Goal: Task Accomplishment & Management: Complete application form

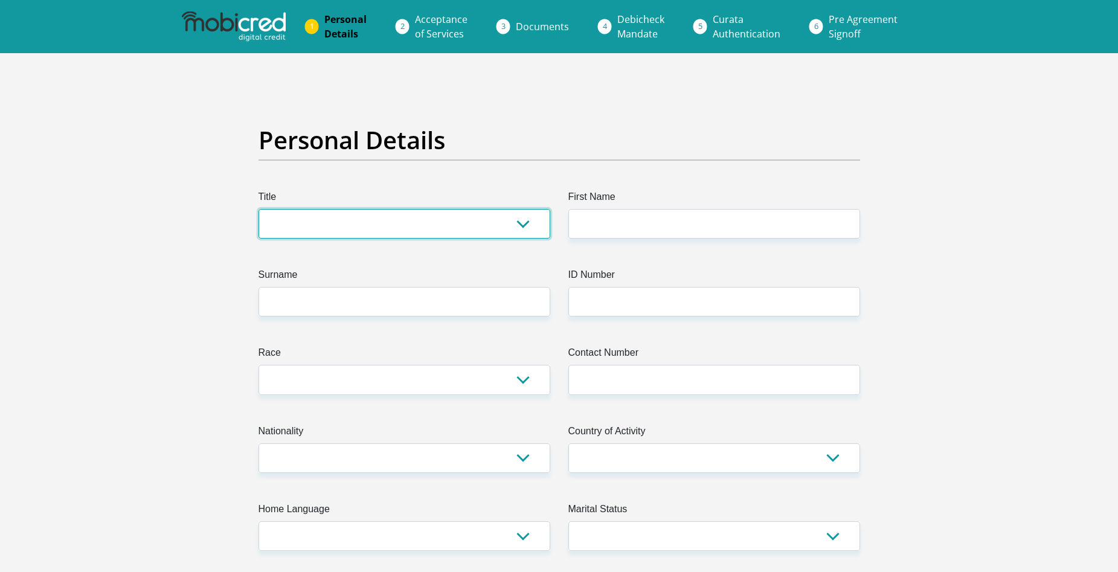
click at [523, 223] on select "Mr Ms Mrs Dr [PERSON_NAME]" at bounding box center [404, 224] width 292 height 30
select select "Mr"
click at [258, 209] on select "Mr Ms Mrs Dr [PERSON_NAME]" at bounding box center [404, 224] width 292 height 30
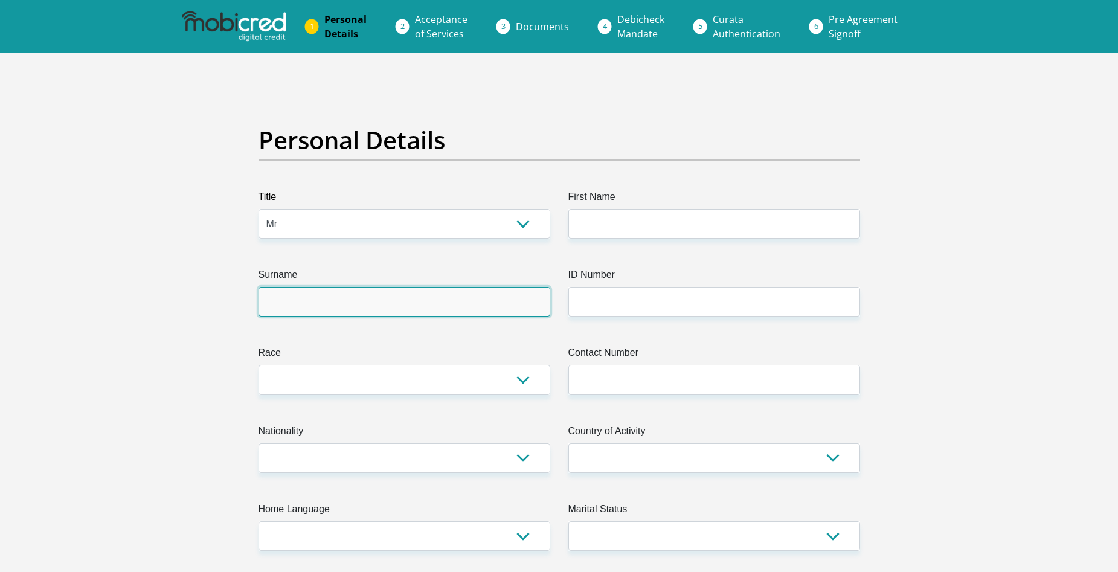
click at [529, 300] on input "Surname" at bounding box center [404, 302] width 292 height 30
type input "VanBreda"
type input "[PERSON_NAME]"
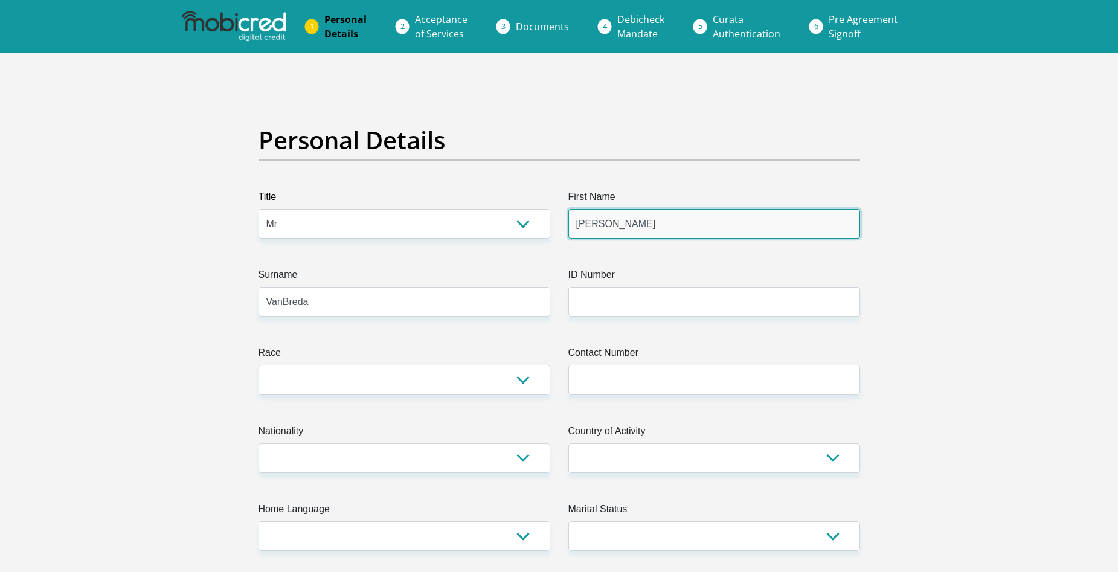
type input "0649607599"
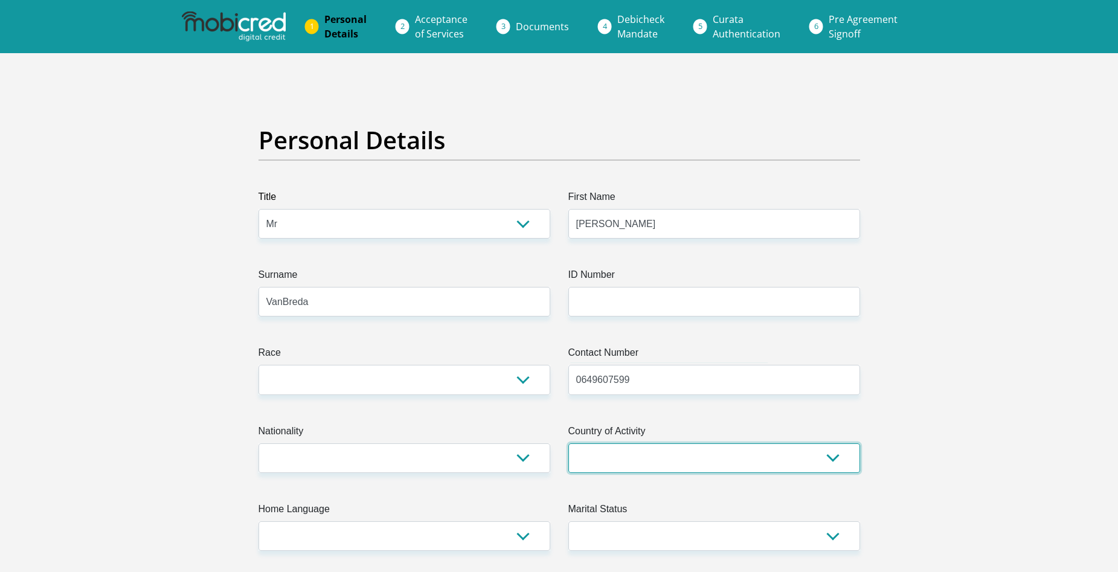
select select "ZAF"
type input "[GEOGRAPHIC_DATA]"
type input "7798"
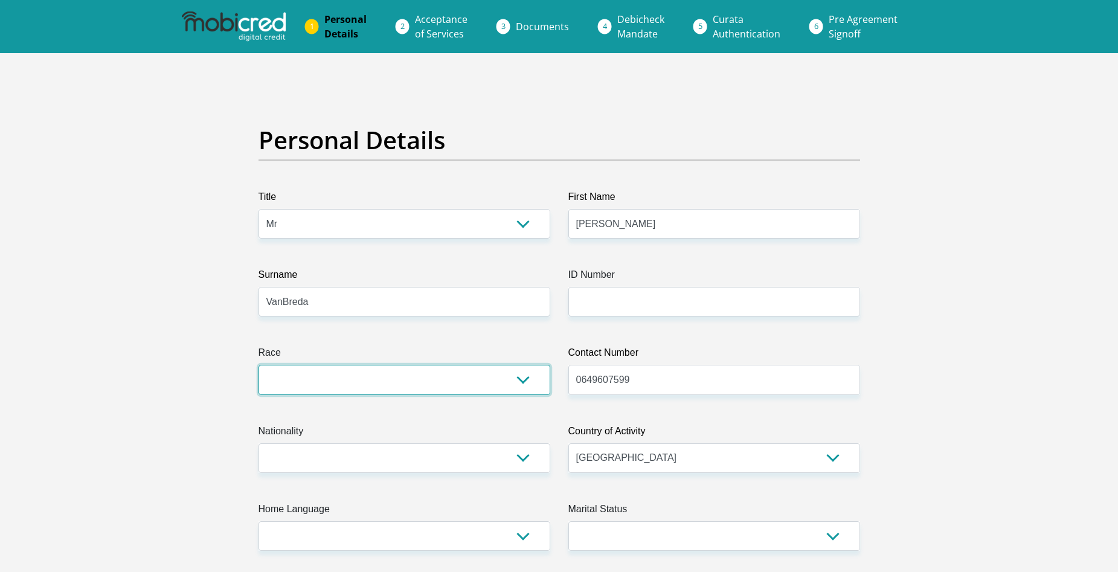
click at [523, 380] on select "Black Coloured Indian White Other" at bounding box center [404, 380] width 292 height 30
select select "2"
click at [258, 365] on select "Black Coloured Indian White Other" at bounding box center [404, 380] width 292 height 30
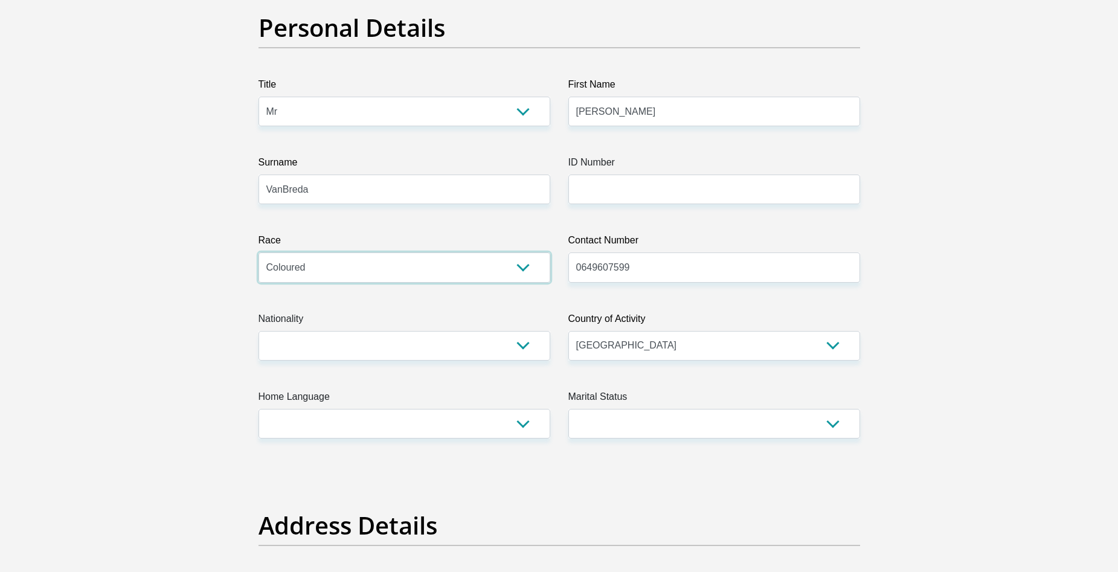
scroll to position [121, 0]
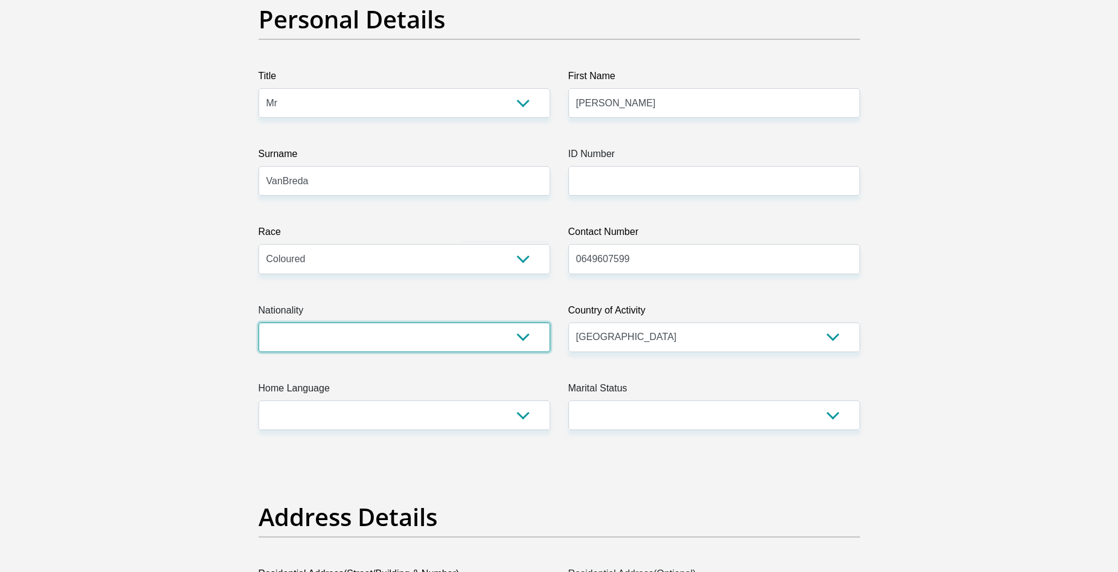
click at [525, 339] on select "[GEOGRAPHIC_DATA] [GEOGRAPHIC_DATA] [GEOGRAPHIC_DATA] [GEOGRAPHIC_DATA] [GEOGRA…" at bounding box center [404, 337] width 292 height 30
select select "ZAF"
click at [258, 322] on select "[GEOGRAPHIC_DATA] [GEOGRAPHIC_DATA] [GEOGRAPHIC_DATA] [GEOGRAPHIC_DATA] [GEOGRA…" at bounding box center [404, 337] width 292 height 30
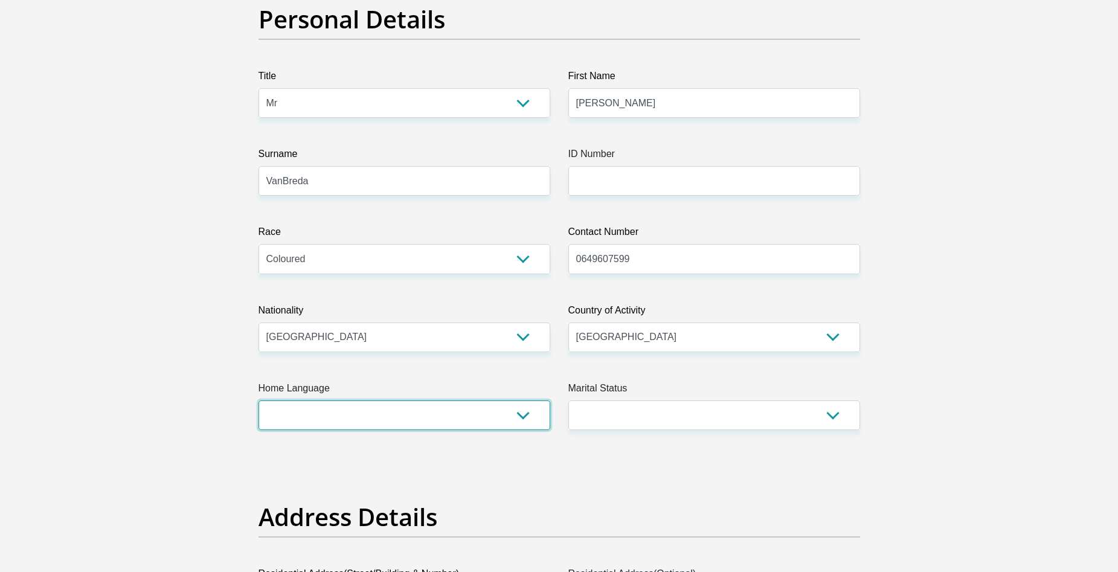
click at [527, 417] on select "Afrikaans English Sepedi South Ndebele Southern Sotho Swati Tsonga Tswana Venda…" at bounding box center [404, 415] width 292 height 30
select select "eng"
click at [258, 400] on select "Afrikaans English Sepedi South Ndebele Southern Sotho Swati Tsonga Tswana Venda…" at bounding box center [404, 415] width 292 height 30
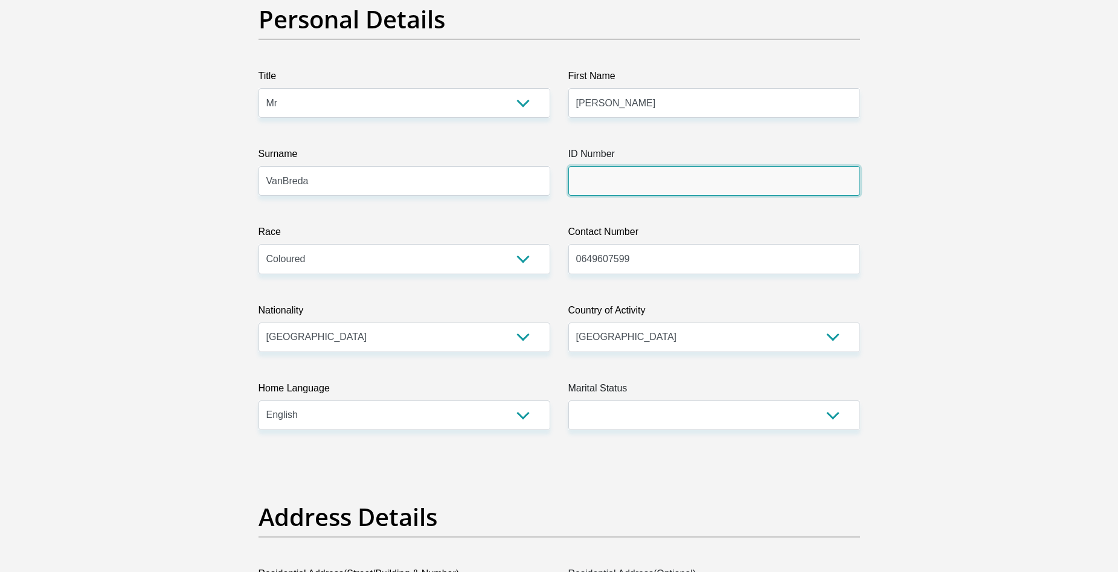
click at [617, 176] on input "ID Number" at bounding box center [714, 181] width 292 height 30
type input "[CREDIT_CARD_NUMBER]"
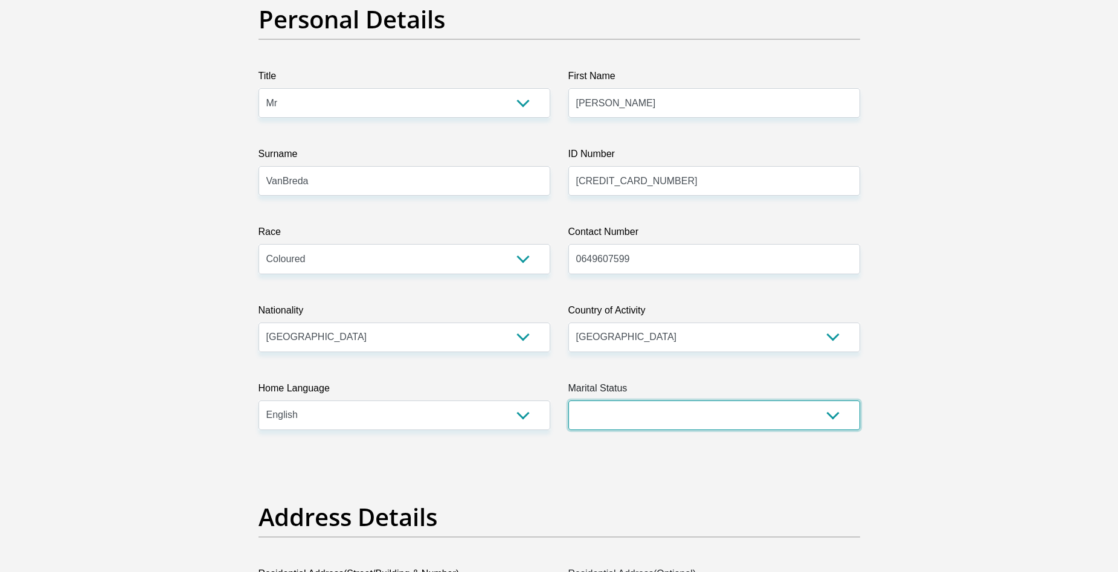
click at [835, 413] on select "Married ANC Single Divorced Widowed Married COP or Customary Law" at bounding box center [714, 415] width 292 height 30
select select "1"
click at [568, 400] on select "Married ANC Single Divorced Widowed Married COP or Customary Law" at bounding box center [714, 415] width 292 height 30
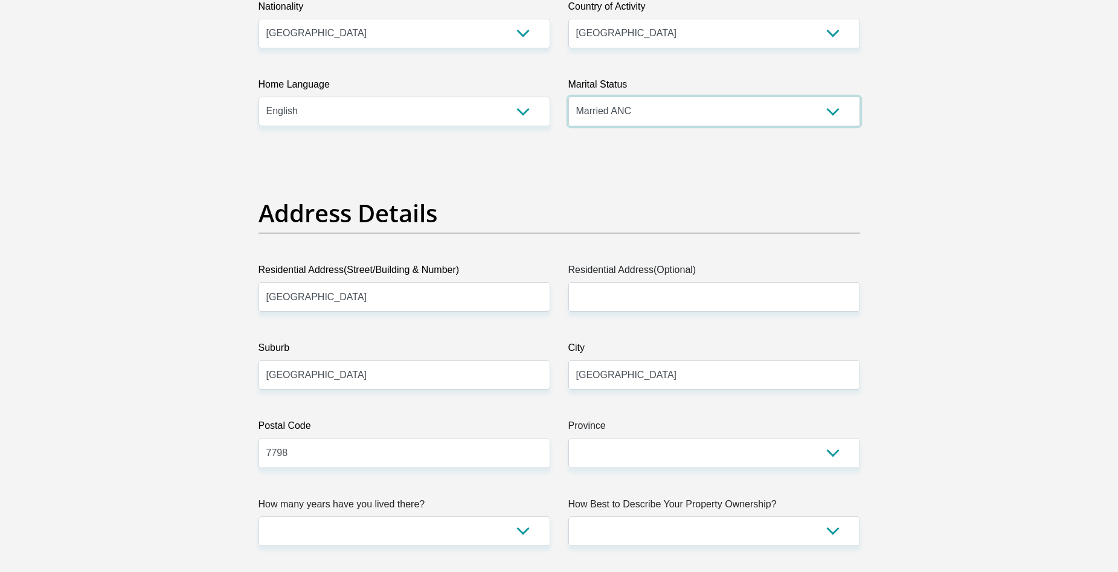
scroll to position [483, 0]
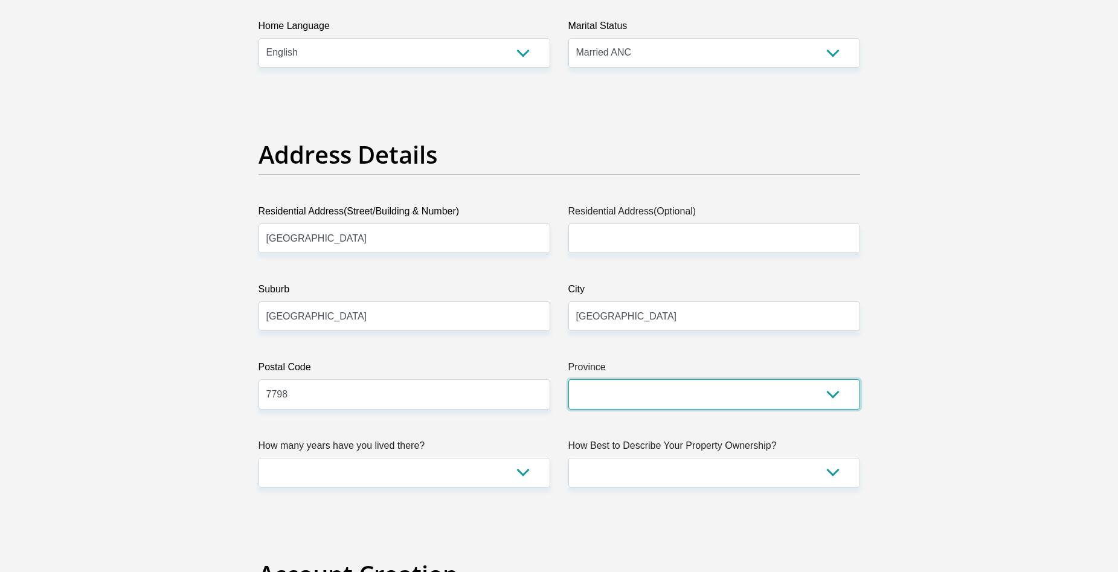
click at [832, 394] on select "Eastern Cape Free State [GEOGRAPHIC_DATA] [GEOGRAPHIC_DATA][DATE] [GEOGRAPHIC_D…" at bounding box center [714, 394] width 292 height 30
select select "Western Cape"
click at [568, 379] on select "Eastern Cape Free State [GEOGRAPHIC_DATA] [GEOGRAPHIC_DATA][DATE] [GEOGRAPHIC_D…" at bounding box center [714, 394] width 292 height 30
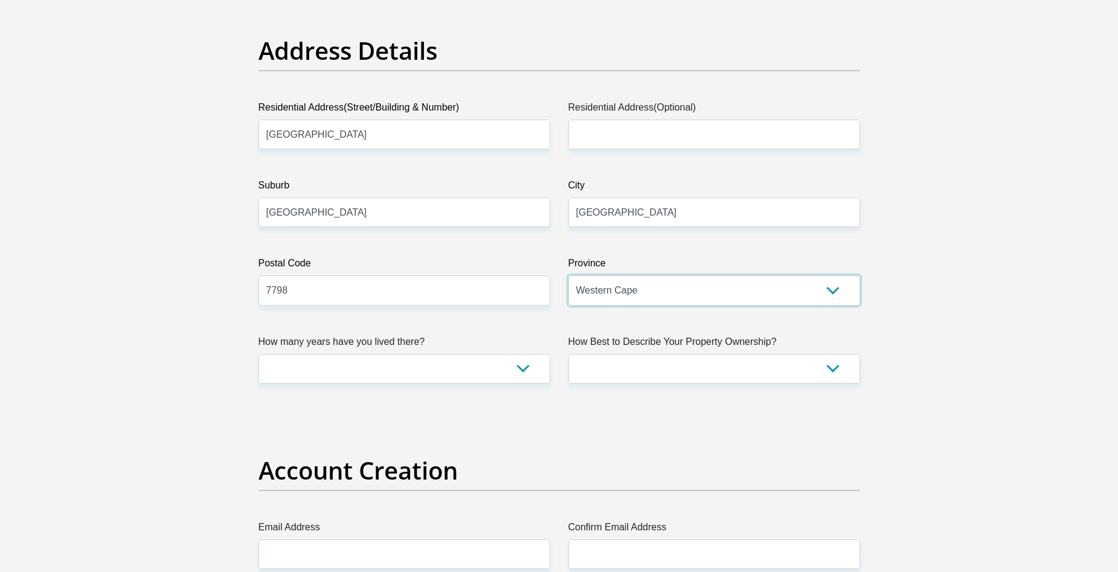
scroll to position [604, 0]
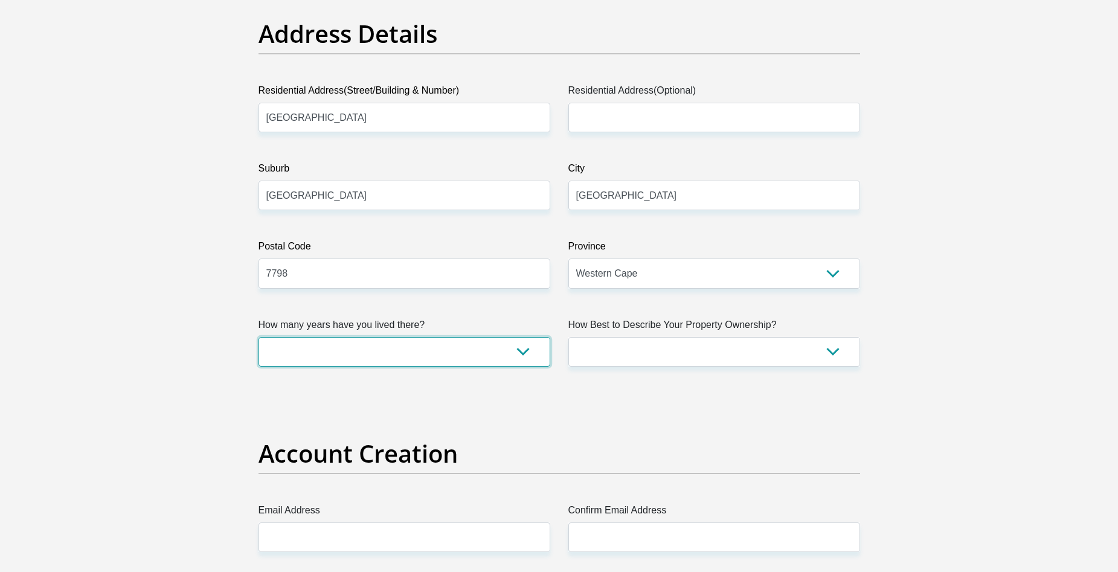
click at [522, 354] on select "less than 1 year 1-3 years 3-5 years 5+ years" at bounding box center [404, 352] width 292 height 30
select select "5"
click at [258, 337] on select "less than 1 year 1-3 years 3-5 years 5+ years" at bounding box center [404, 352] width 292 height 30
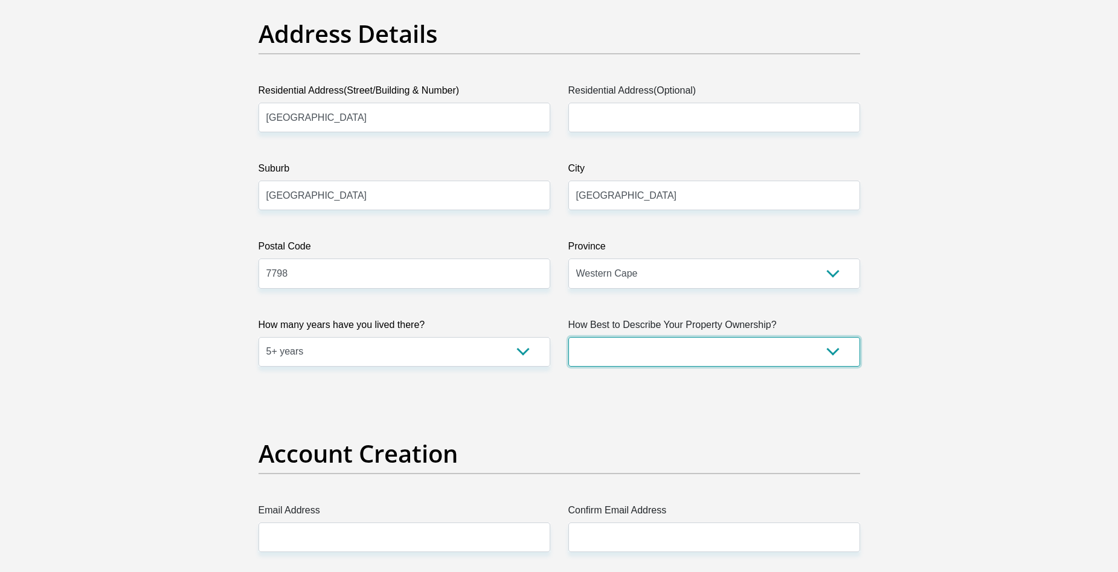
click at [836, 351] on select "Owned Rented Family Owned Company Dwelling" at bounding box center [714, 352] width 292 height 30
select select "Owned"
click at [568, 337] on select "Owned Rented Family Owned Company Dwelling" at bounding box center [714, 352] width 292 height 30
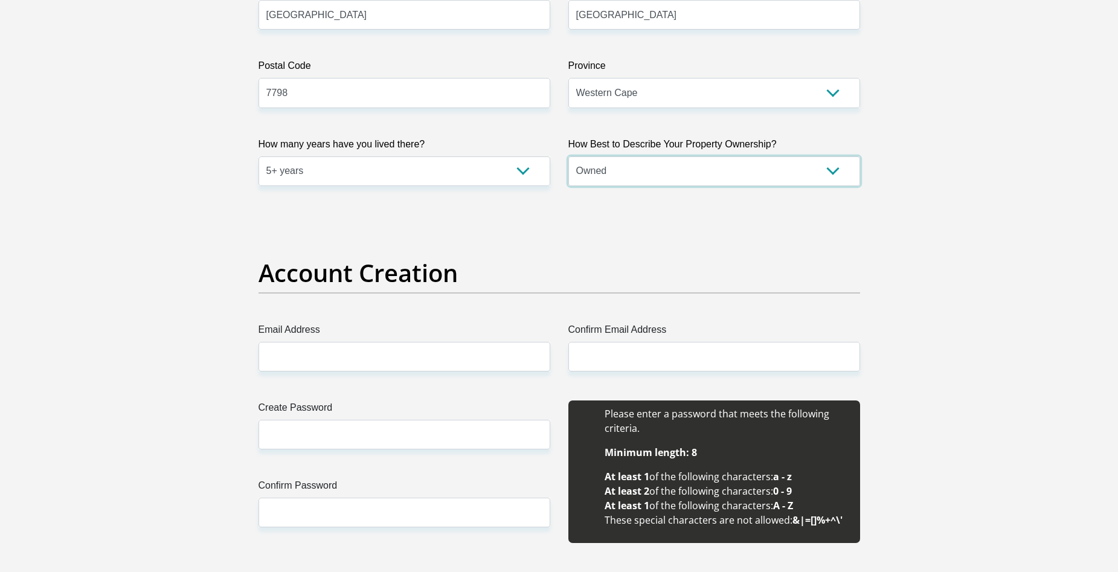
scroll to position [785, 0]
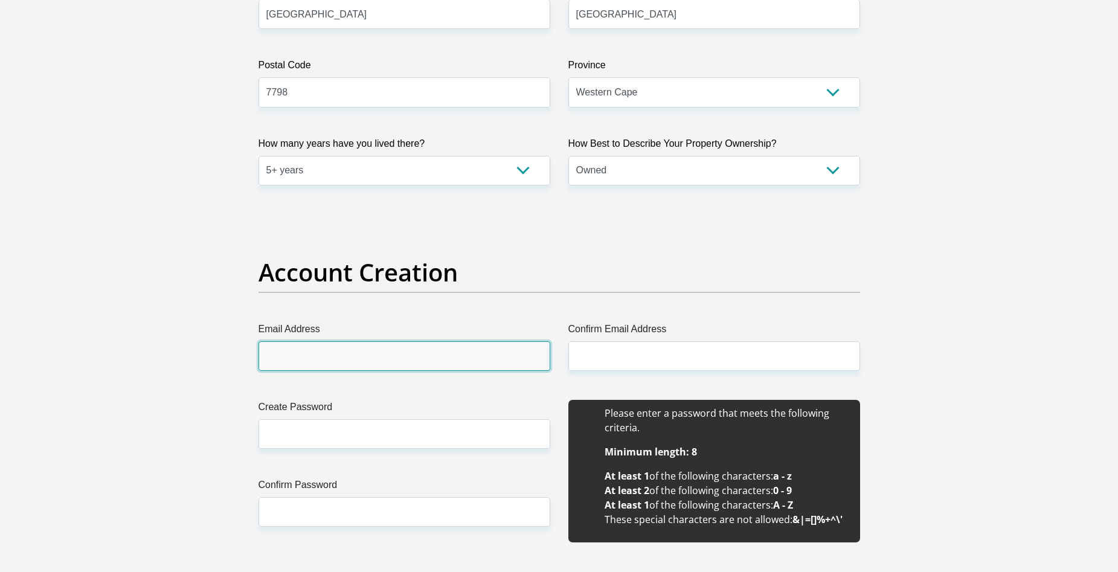
click at [375, 356] on input "Email Address" at bounding box center [404, 356] width 292 height 30
type input "[EMAIL_ADDRESS][DOMAIN_NAME]"
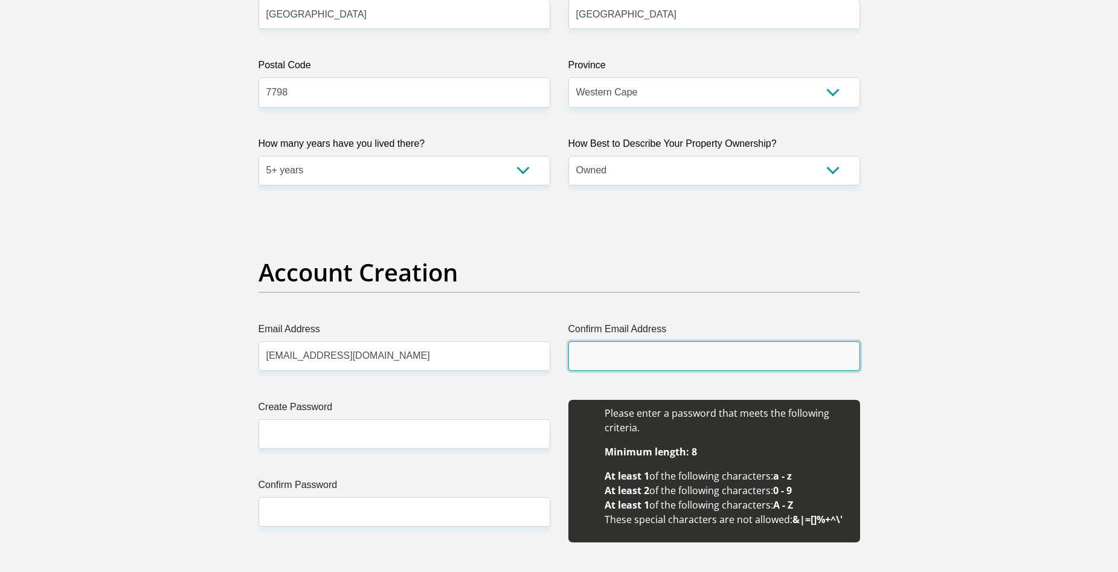
type input "[EMAIL_ADDRESS][DOMAIN_NAME]"
type input "[PERSON_NAME]"
type input "0649607599"
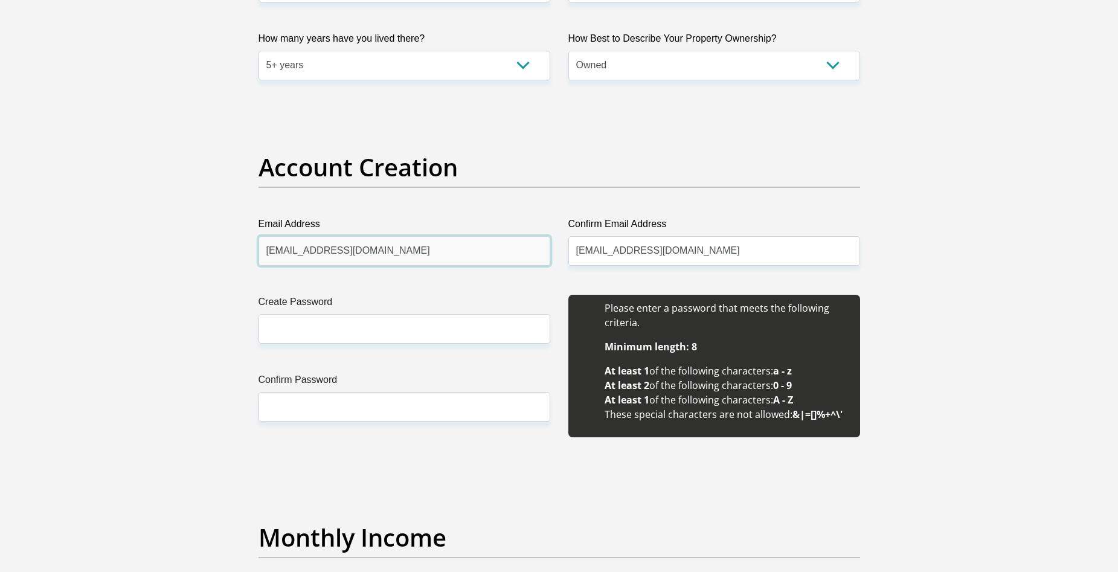
scroll to position [906, 0]
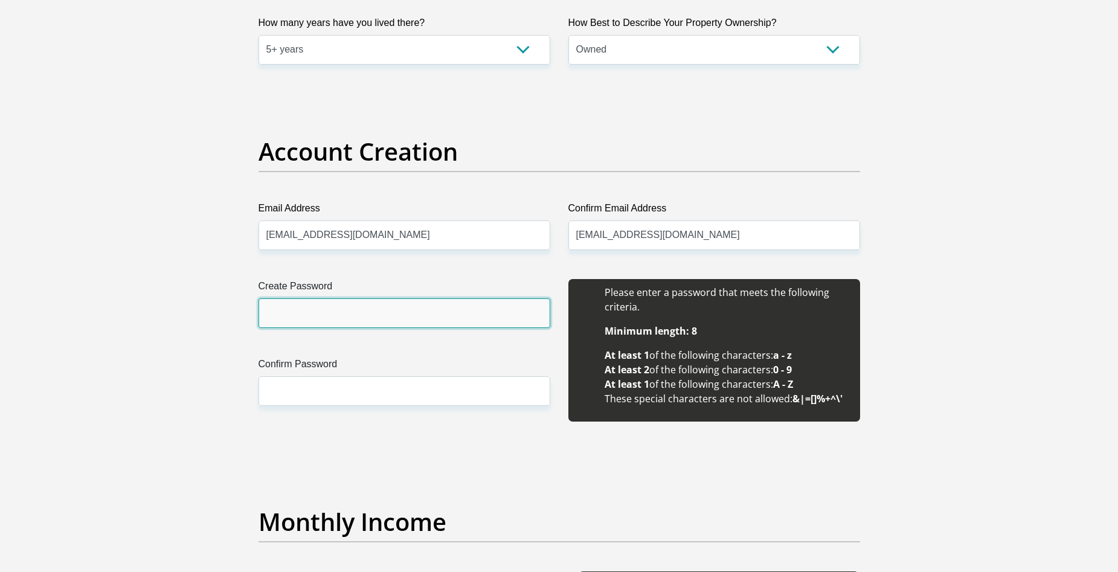
click at [278, 315] on input "Create Password" at bounding box center [404, 313] width 292 height 30
type input "Qwerty@Pass2025"
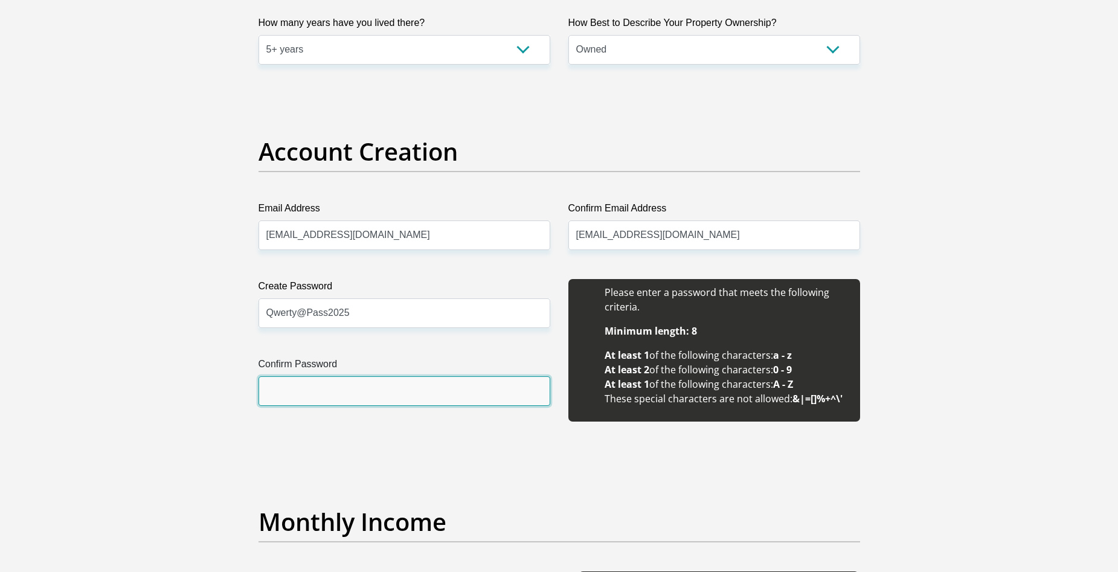
click at [297, 390] on input "Confirm Password" at bounding box center [404, 391] width 292 height 30
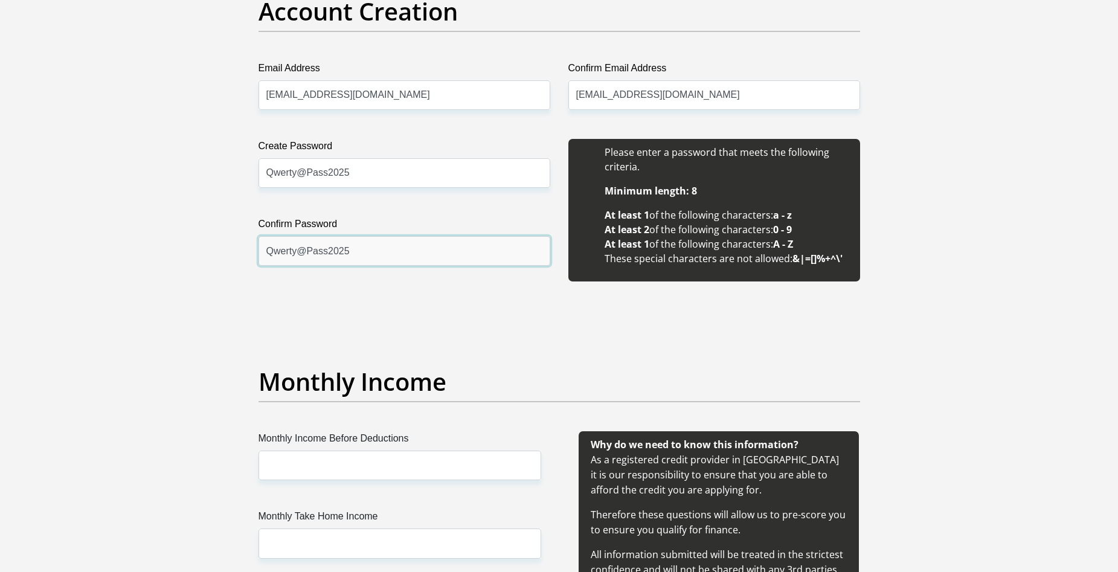
scroll to position [1087, 0]
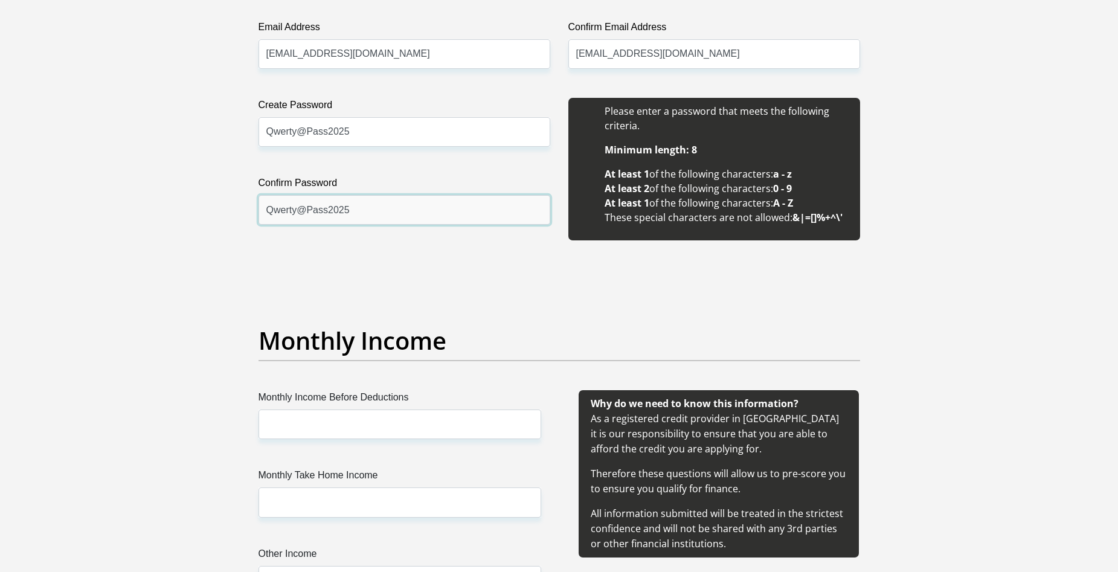
type input "Qwerty@Pass2025"
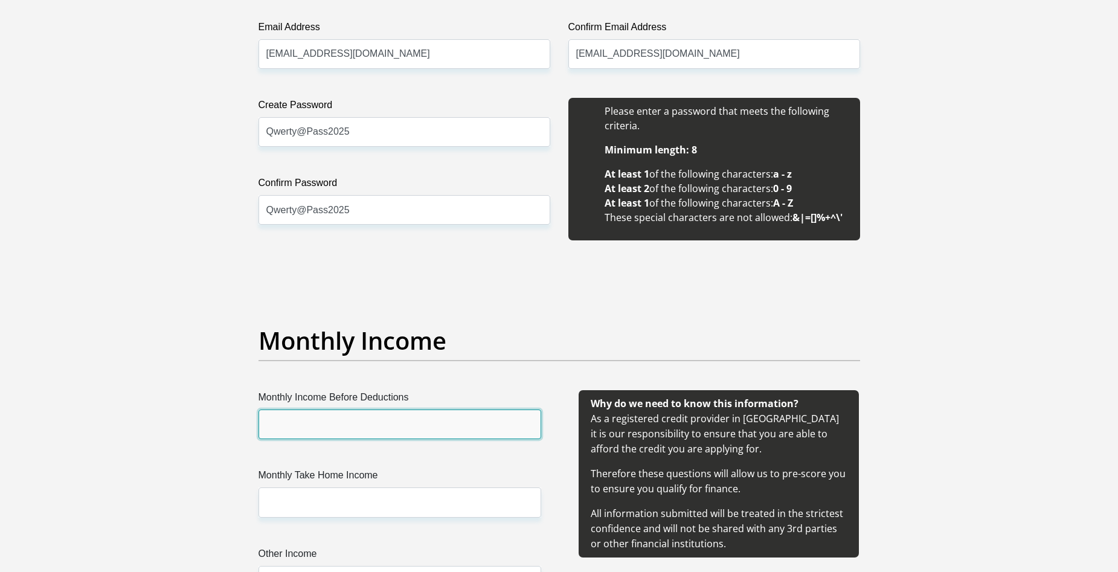
click at [370, 421] on input "Monthly Income Before Deductions" at bounding box center [399, 424] width 283 height 30
type input "6500"
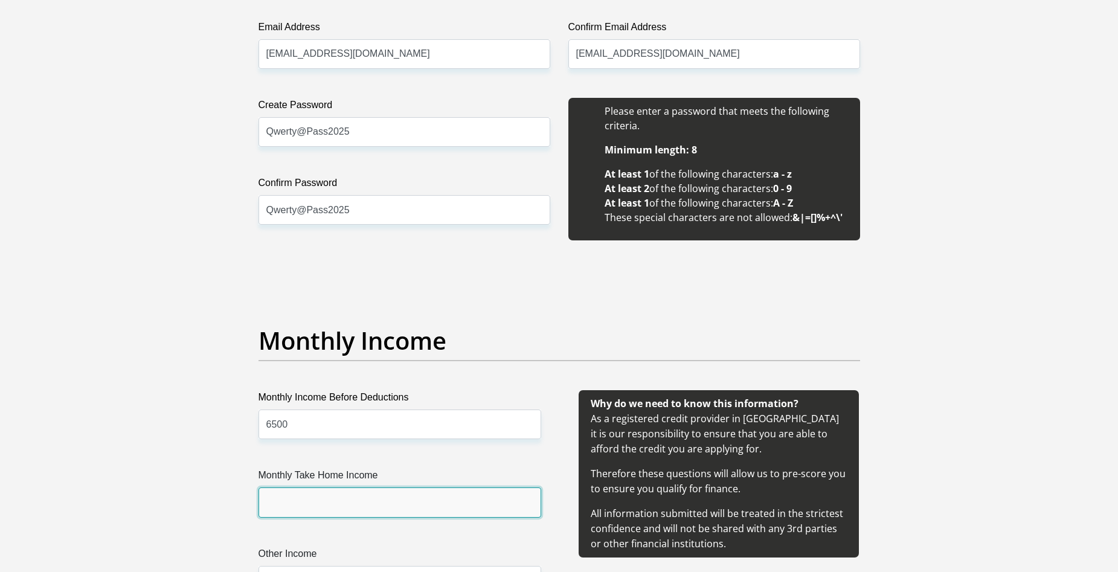
click at [324, 500] on input "Monthly Take Home Income" at bounding box center [399, 502] width 283 height 30
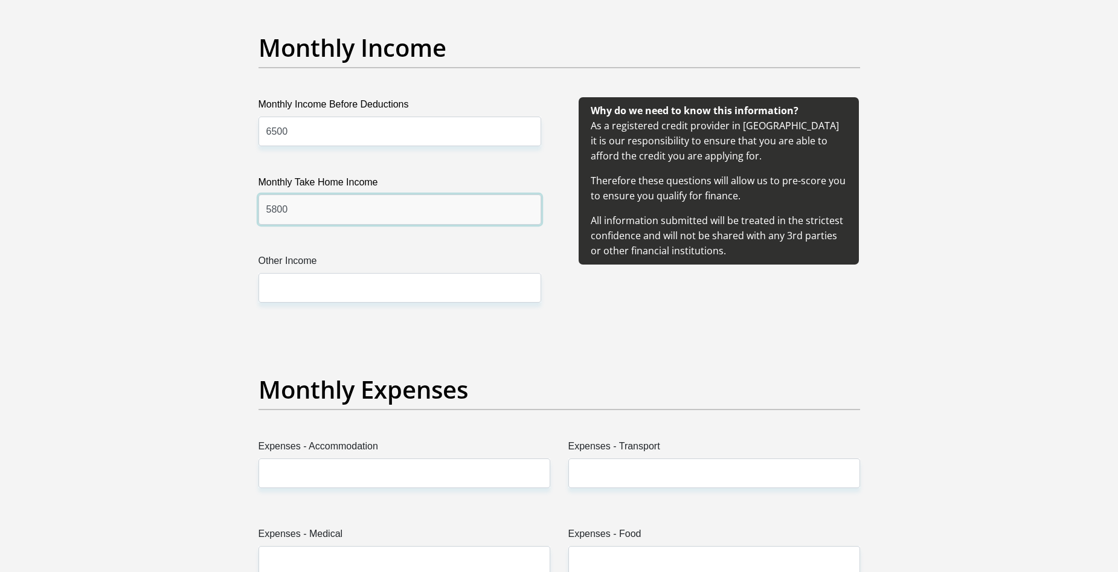
scroll to position [1389, 0]
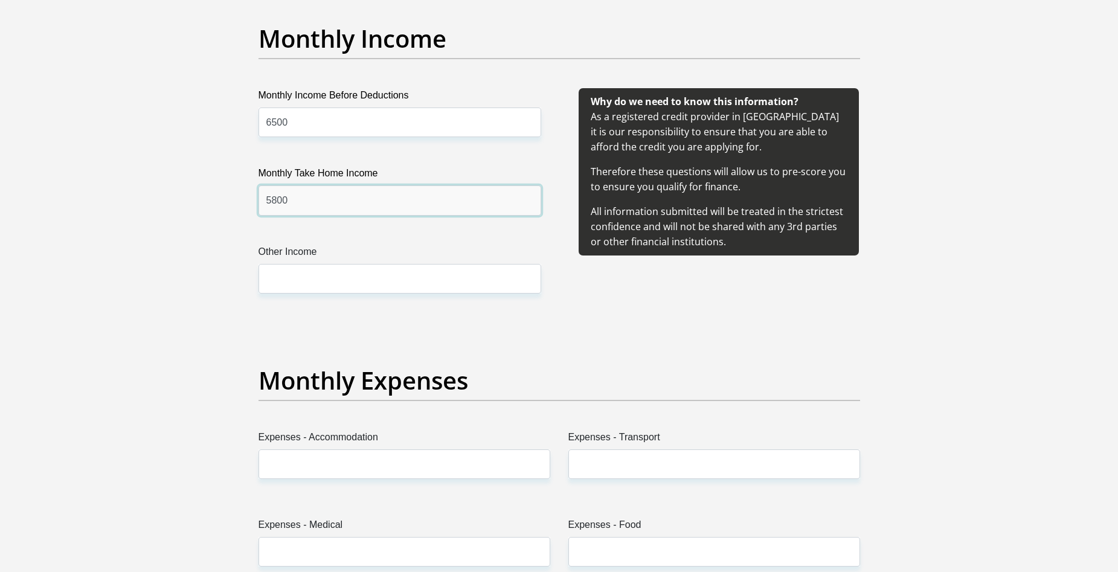
type input "5800"
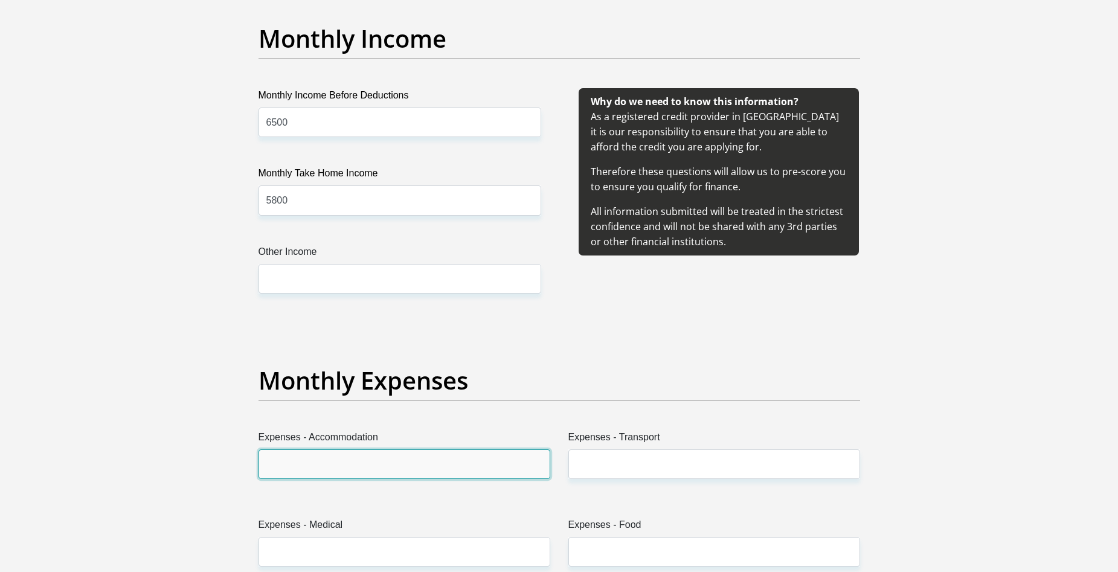
click at [397, 463] on input "Expenses - Accommodation" at bounding box center [404, 464] width 292 height 30
type input "0"
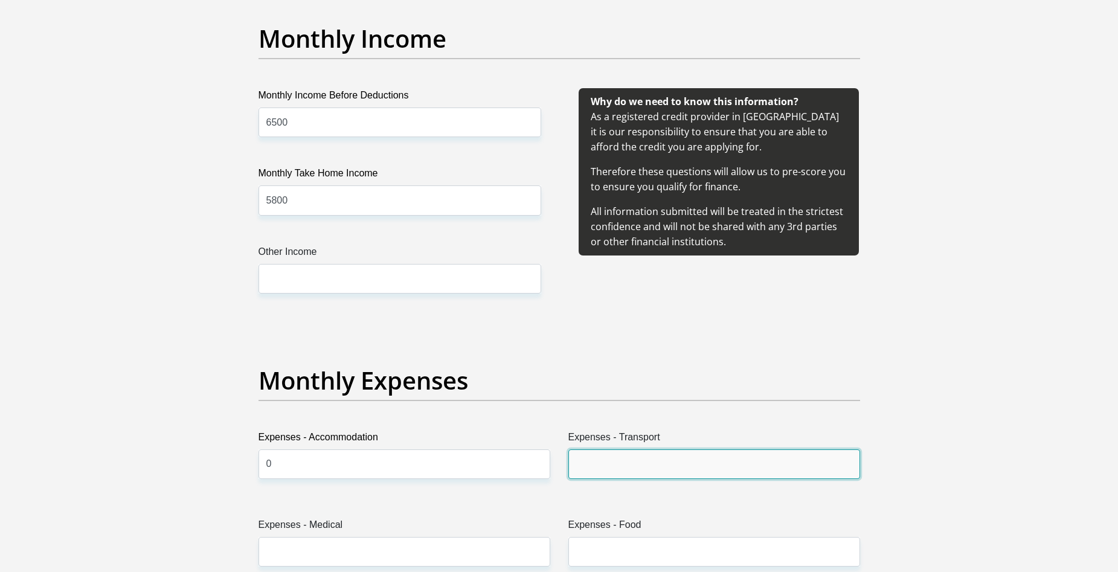
click at [618, 470] on input "Expenses - Transport" at bounding box center [714, 464] width 292 height 30
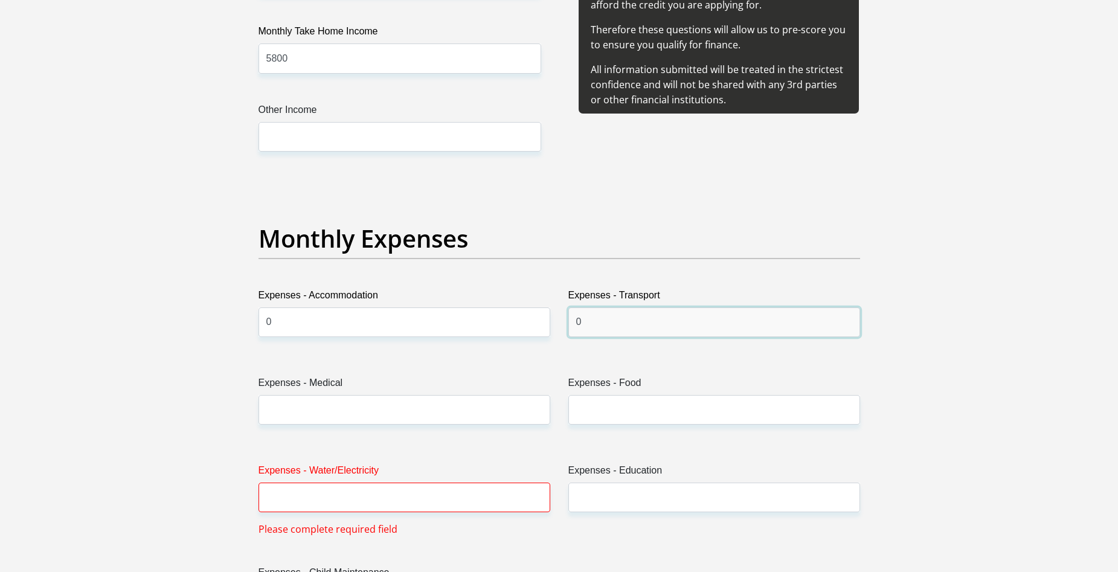
scroll to position [1630, 0]
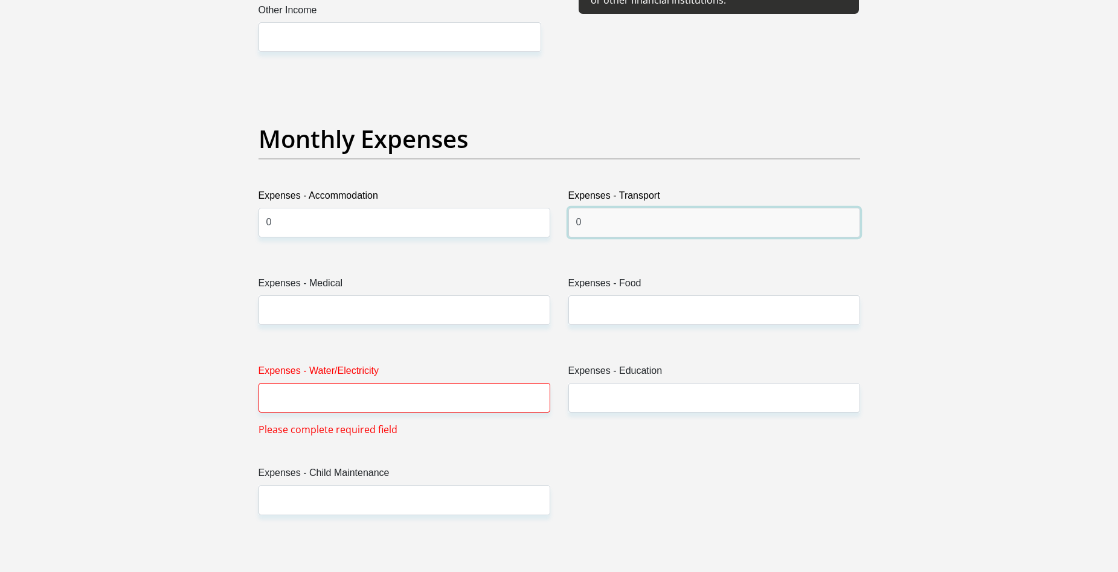
type input "0"
click at [321, 310] on input "Expenses - Medical" at bounding box center [404, 310] width 292 height 30
type input "0"
click at [591, 312] on input "Expenses - Food" at bounding box center [714, 310] width 292 height 30
type input "1000"
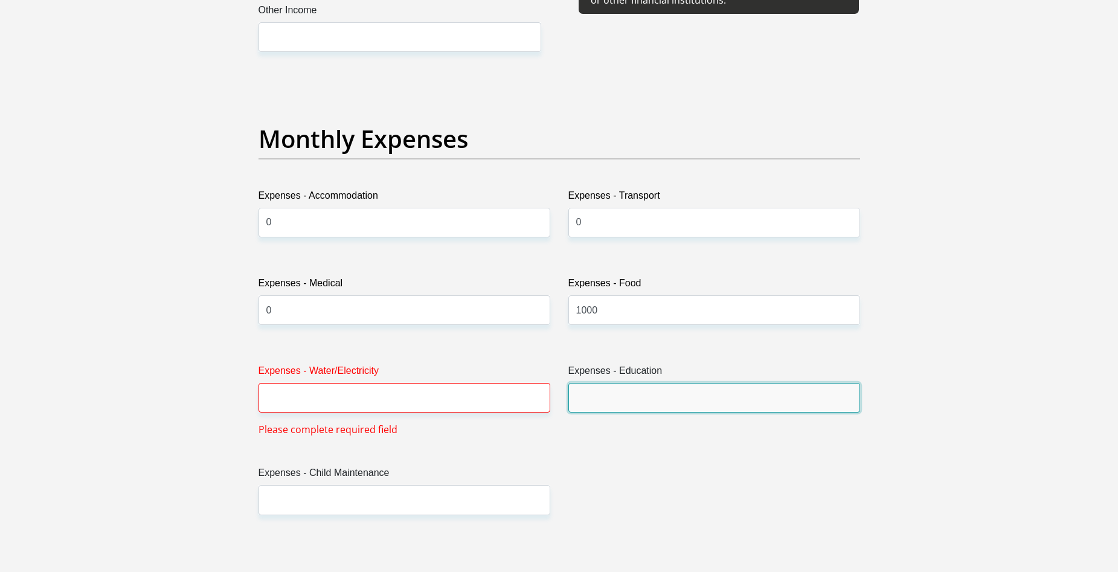
click at [621, 405] on input "Expenses - Education" at bounding box center [714, 398] width 292 height 30
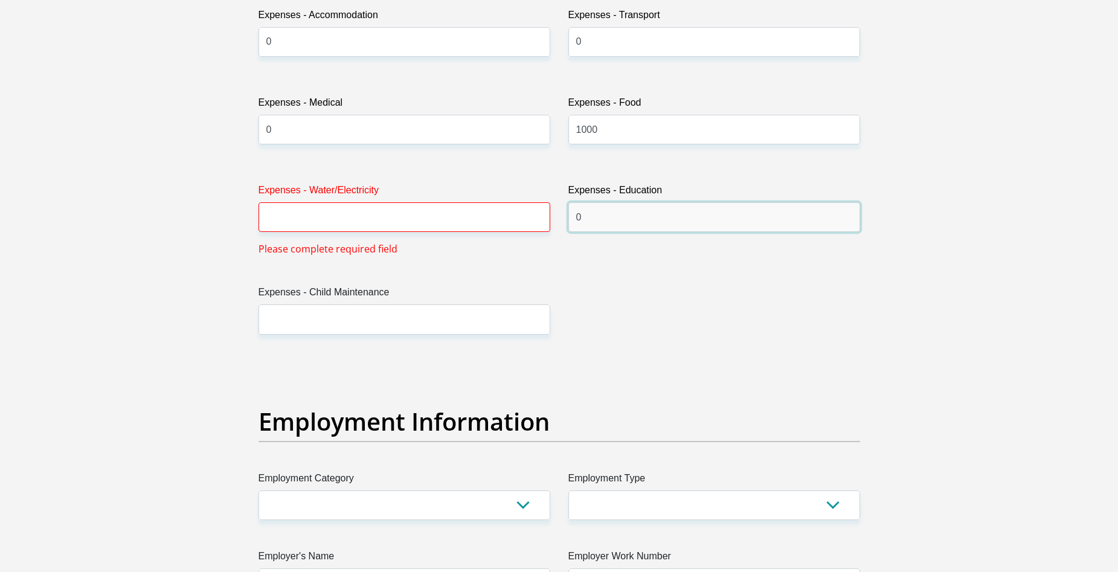
scroll to position [1812, 0]
type input "0"
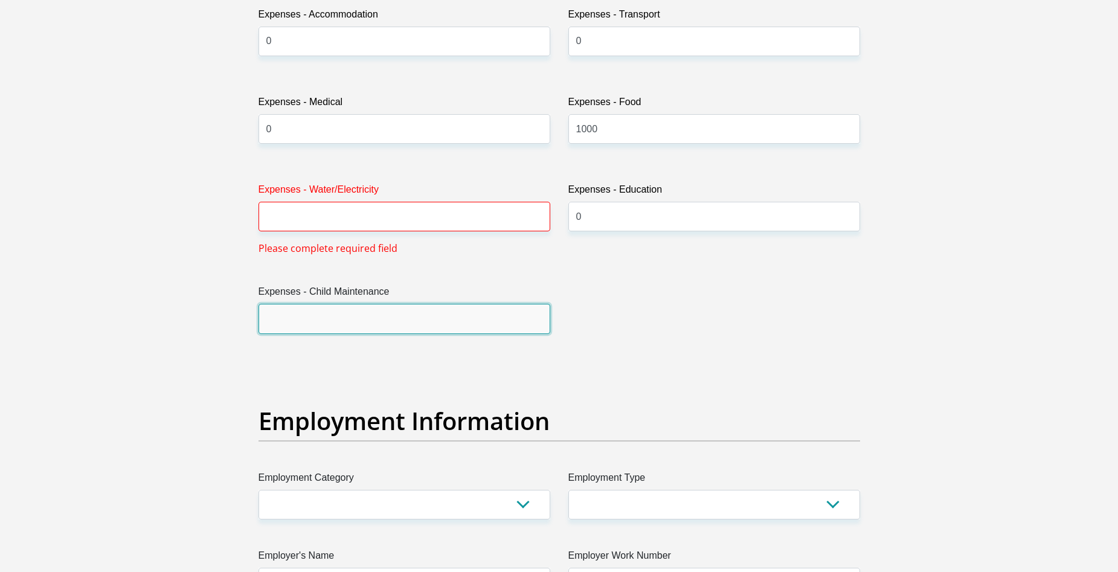
click at [371, 321] on input "Expenses - Child Maintenance" at bounding box center [404, 319] width 292 height 30
type input "0"
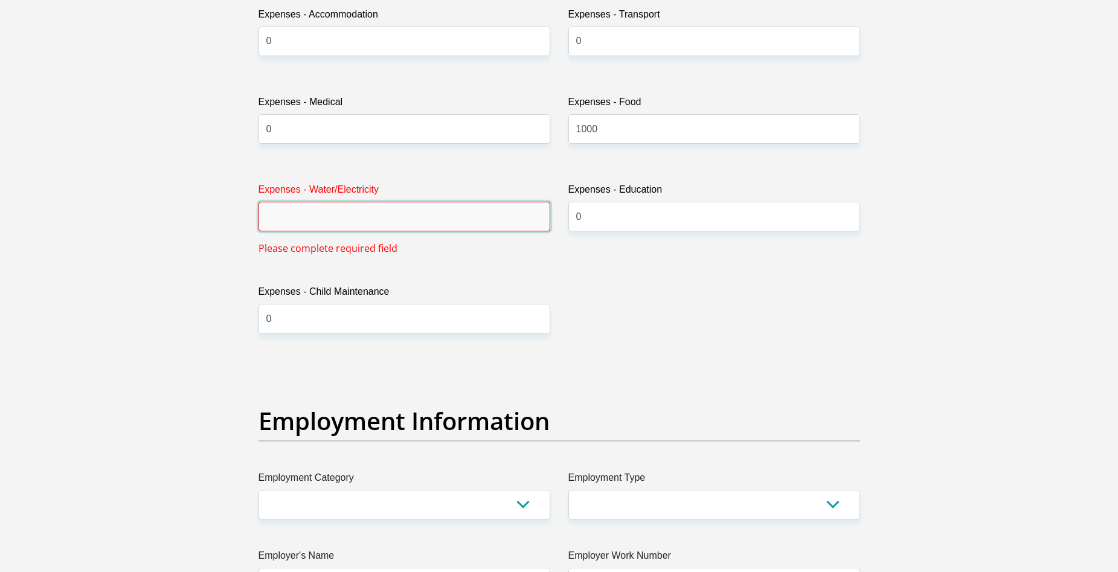
click at [277, 217] on input "Expenses - Water/Electricity" at bounding box center [404, 217] width 292 height 30
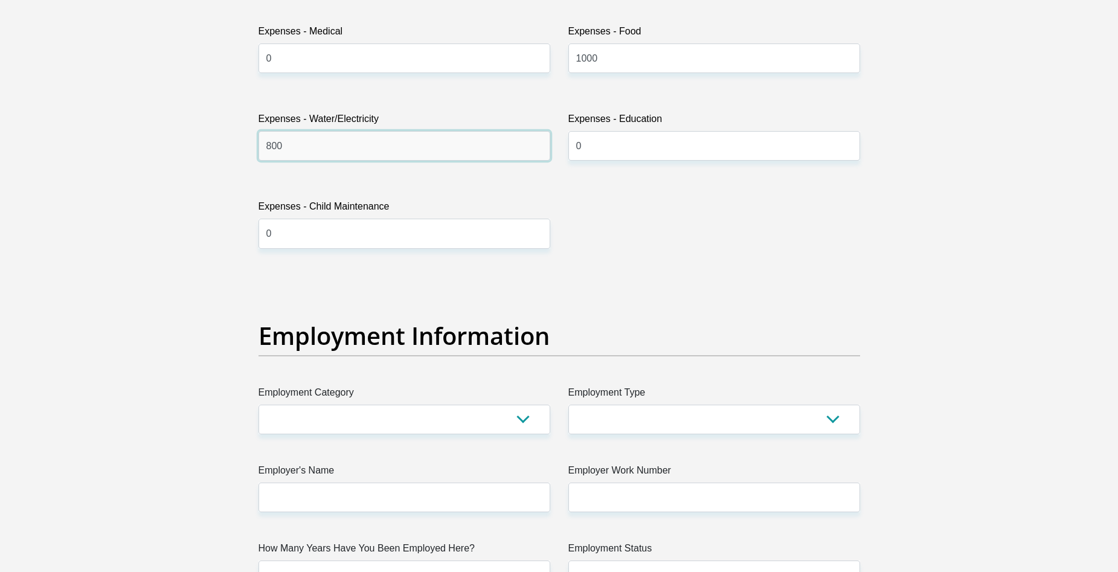
scroll to position [1993, 0]
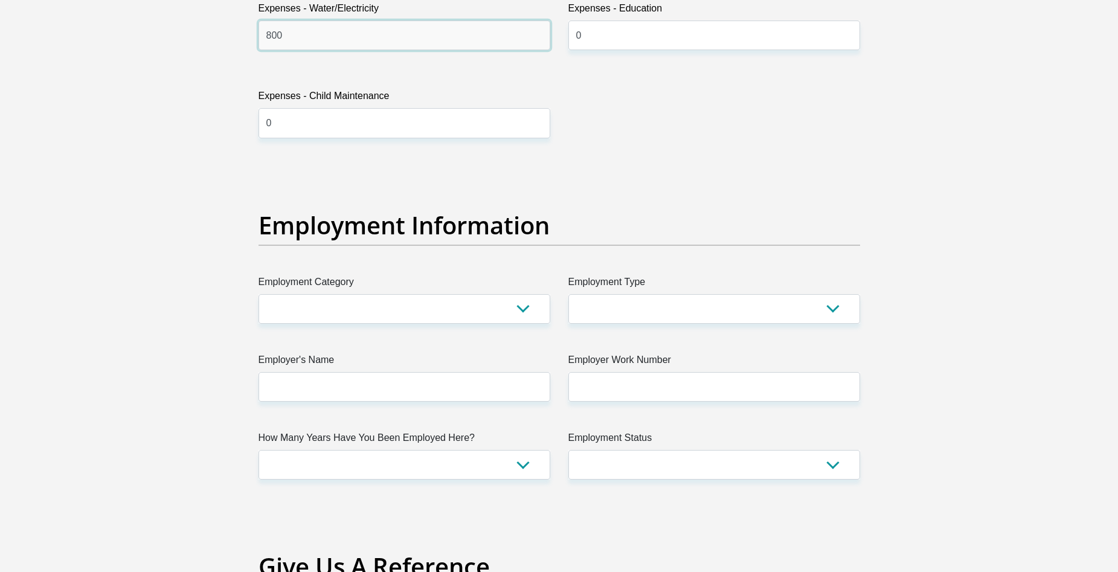
type input "800"
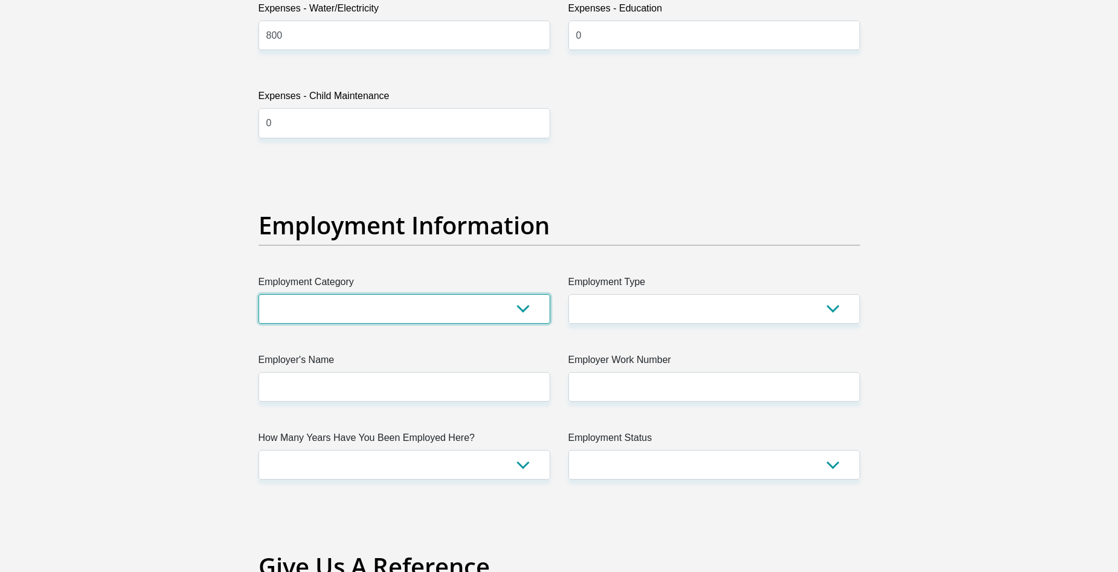
click at [524, 307] on select "AGRICULTURE ALCOHOL & TOBACCO CONSTRUCTION MATERIALS METALLURGY EQUIPMENT FOR R…" at bounding box center [404, 309] width 292 height 30
click at [324, 309] on select "AGRICULTURE ALCOHOL & TOBACCO CONSTRUCTION MATERIALS METALLURGY EQUIPMENT FOR R…" at bounding box center [404, 309] width 292 height 30
select select "13"
click at [258, 294] on select "AGRICULTURE ALCOHOL & TOBACCO CONSTRUCTION MATERIALS METALLURGY EQUIPMENT FOR R…" at bounding box center [404, 309] width 292 height 30
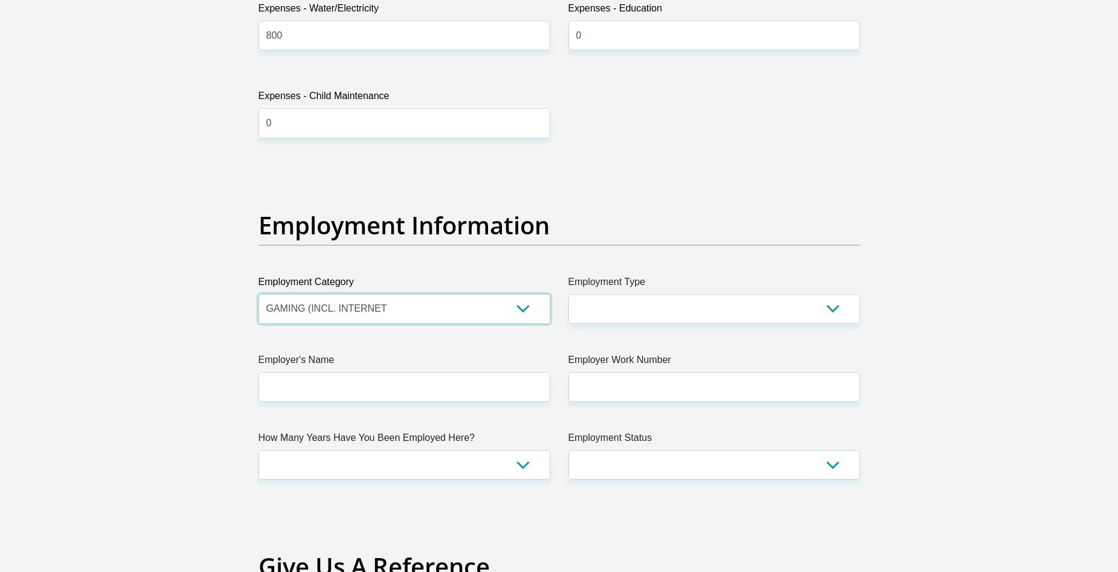
click at [524, 308] on select "AGRICULTURE ALCOHOL & TOBACCO CONSTRUCTION MATERIALS METALLURGY EQUIPMENT FOR R…" at bounding box center [404, 309] width 292 height 30
click at [831, 313] on select "College/Lecturer Craft Seller Creative Driver Executive Farmer Forces - Non Com…" at bounding box center [714, 309] width 292 height 30
select select "Self-Employed"
click at [568, 294] on select "College/Lecturer Craft Seller Creative Driver Executive Farmer Forces - Non Com…" at bounding box center [714, 309] width 292 height 30
click at [521, 311] on select "AGRICULTURE ALCOHOL & TOBACCO CONSTRUCTION MATERIALS METALLURGY EQUIPMENT FOR R…" at bounding box center [404, 309] width 292 height 30
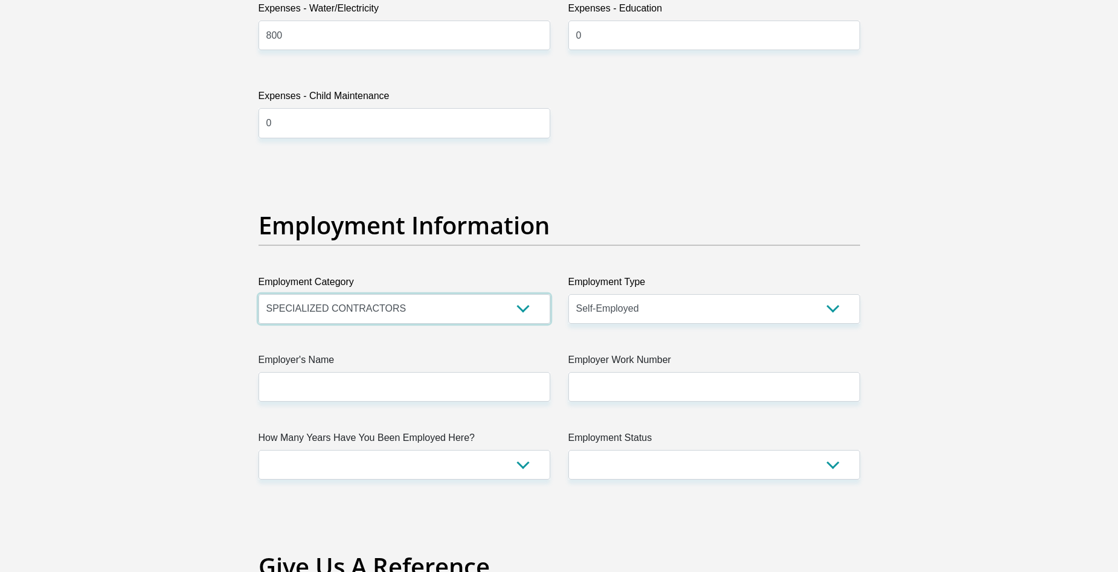
click at [258, 294] on select "AGRICULTURE ALCOHOL & TOBACCO CONSTRUCTION MATERIALS METALLURGY EQUIPMENT FOR R…" at bounding box center [404, 309] width 292 height 30
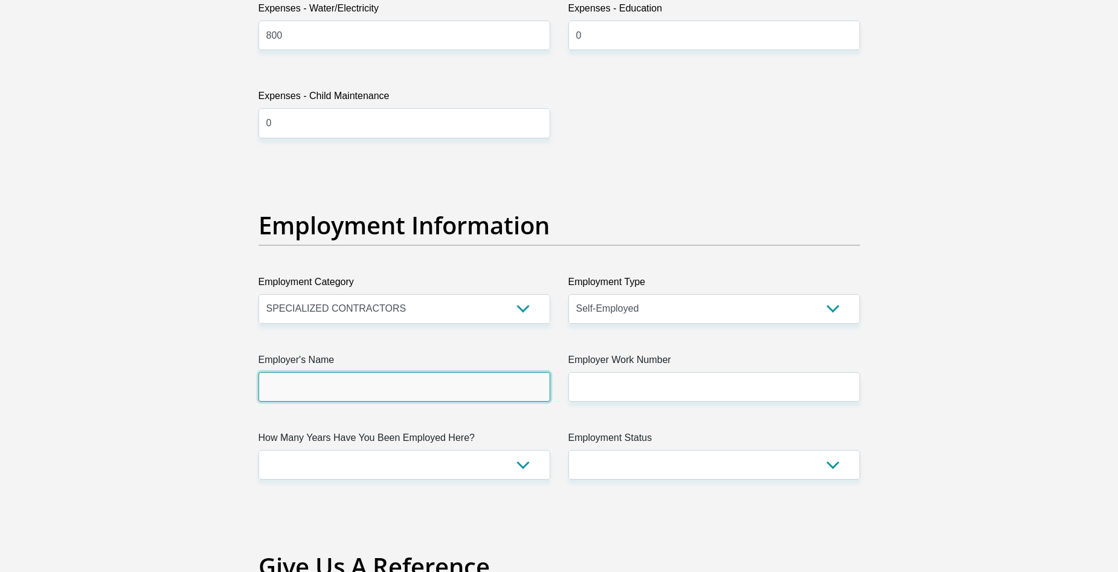
click at [527, 388] on input "Employer's Name" at bounding box center [404, 387] width 292 height 30
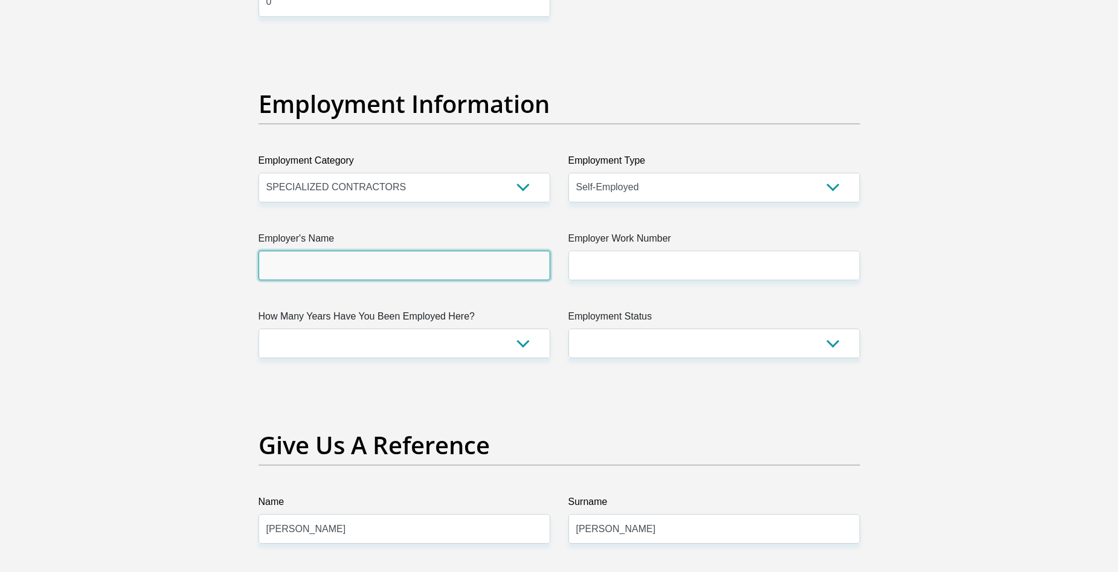
scroll to position [2114, 0]
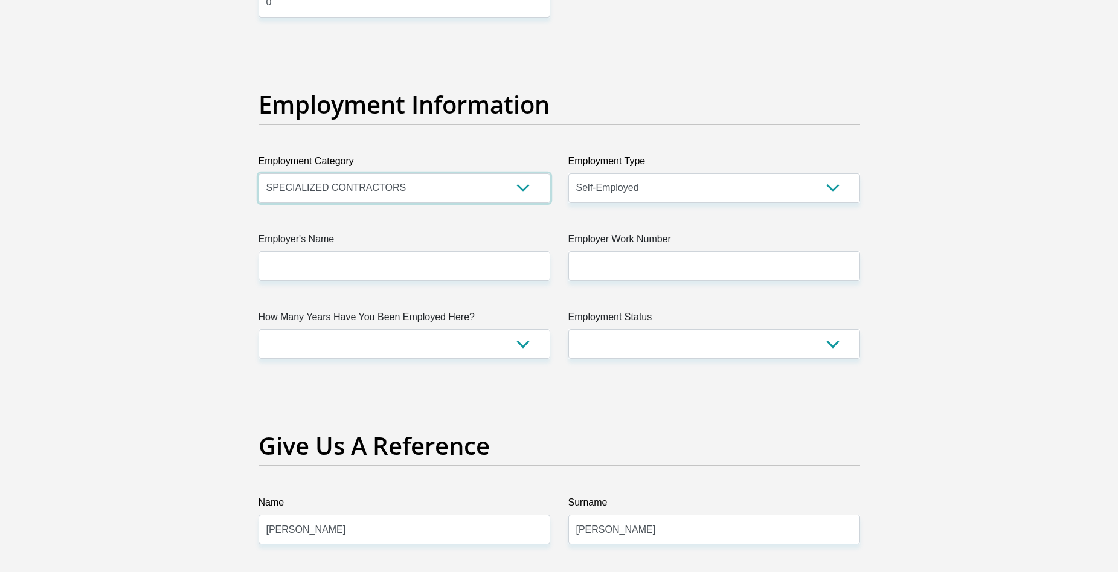
click at [524, 191] on select "AGRICULTURE ALCOHOL & TOBACCO CONSTRUCTION MATERIALS METALLURGY EQUIPMENT FOR R…" at bounding box center [404, 188] width 292 height 30
click at [405, 185] on select "AGRICULTURE ALCOHOL & TOBACCO CONSTRUCTION MATERIALS METALLURGY EQUIPMENT FOR R…" at bounding box center [404, 188] width 292 height 30
click at [402, 190] on select "AGRICULTURE ALCOHOL & TOBACCO CONSTRUCTION MATERIALS METALLURGY EQUIPMENT FOR R…" at bounding box center [404, 188] width 292 height 30
click at [525, 188] on select "AGRICULTURE ALCOHOL & TOBACCO CONSTRUCTION MATERIALS METALLURGY EQUIPMENT FOR R…" at bounding box center [404, 188] width 292 height 30
click at [522, 187] on select "AGRICULTURE ALCOHOL & TOBACCO CONSTRUCTION MATERIALS METALLURGY EQUIPMENT FOR R…" at bounding box center [404, 188] width 292 height 30
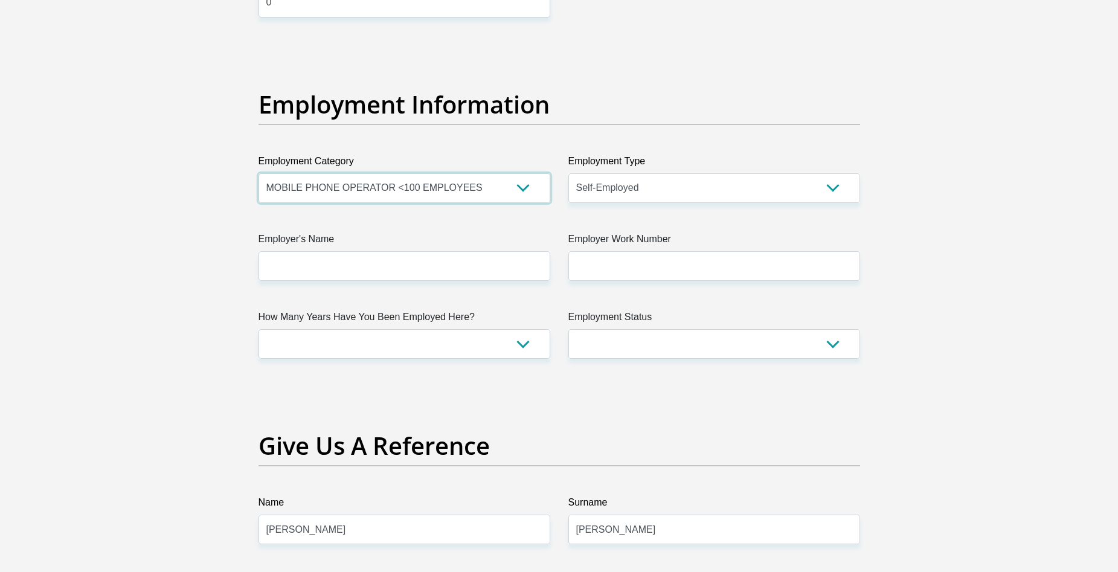
click at [258, 173] on select "AGRICULTURE ALCOHOL & TOBACCO CONSTRUCTION MATERIALS METALLURGY EQUIPMENT FOR R…" at bounding box center [404, 188] width 292 height 30
click at [522, 192] on select "AGRICULTURE ALCOHOL & TOBACCO CONSTRUCTION MATERIALS METALLURGY EQUIPMENT FOR R…" at bounding box center [404, 188] width 292 height 30
select select "53"
click at [258, 173] on select "AGRICULTURE ALCOHOL & TOBACCO CONSTRUCTION MATERIALS METALLURGY EQUIPMENT FOR R…" at bounding box center [404, 188] width 292 height 30
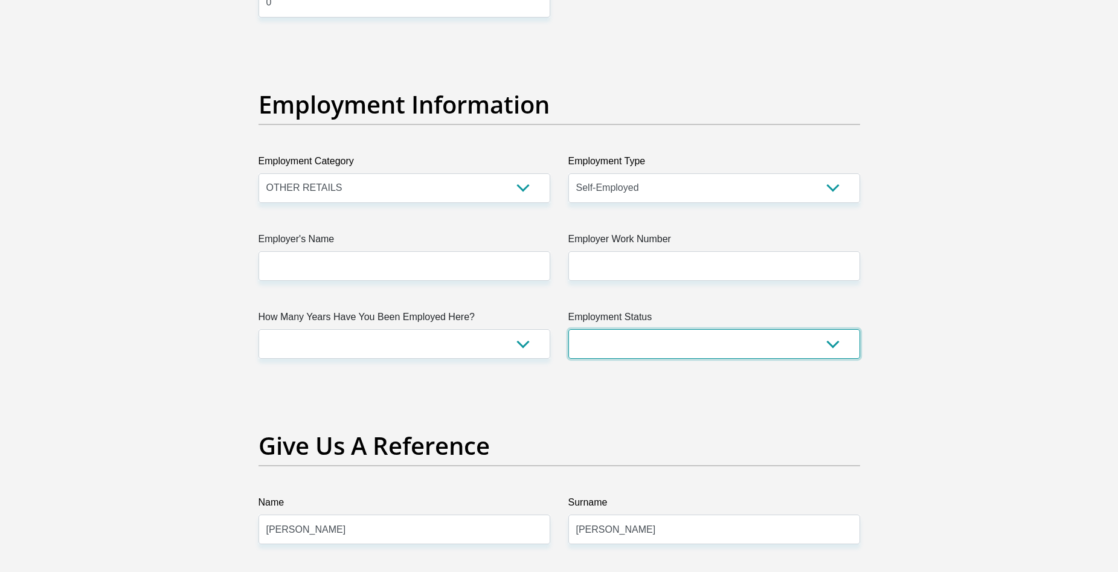
click at [829, 346] on select "Permanent/Full-time Part-time/Casual [DEMOGRAPHIC_DATA] Worker Self-Employed Ho…" at bounding box center [714, 344] width 292 height 30
select select "6"
click at [568, 329] on select "Permanent/Full-time Part-time/Casual [DEMOGRAPHIC_DATA] Worker Self-Employed Ho…" at bounding box center [714, 344] width 292 height 30
click at [833, 191] on select "College/Lecturer Craft Seller Creative Driver Executive Farmer Forces - Non Com…" at bounding box center [714, 188] width 292 height 30
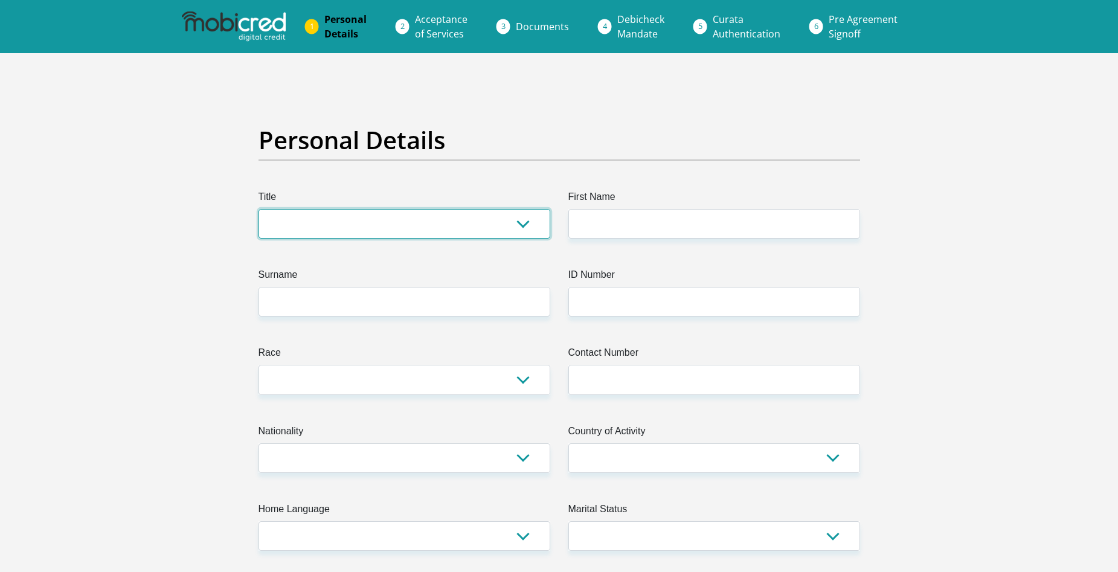
click at [518, 224] on select "Mr Ms Mrs Dr [PERSON_NAME]" at bounding box center [404, 224] width 292 height 30
select select "Mr"
click at [258, 209] on select "Mr Ms Mrs Dr [PERSON_NAME]" at bounding box center [404, 224] width 292 height 30
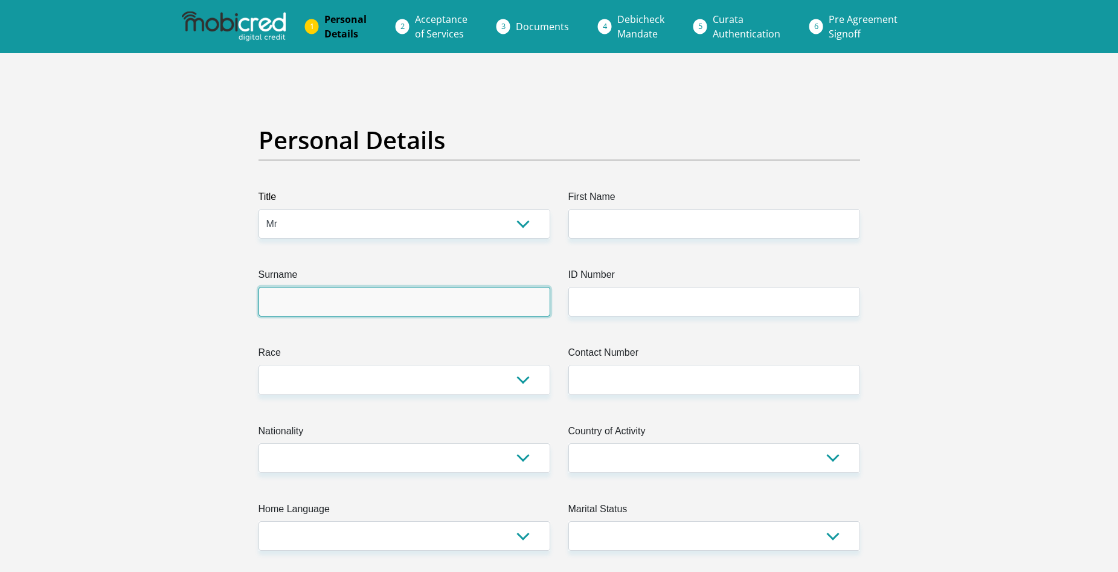
click at [417, 310] on input "Surname" at bounding box center [404, 302] width 292 height 30
type input "VanBreda"
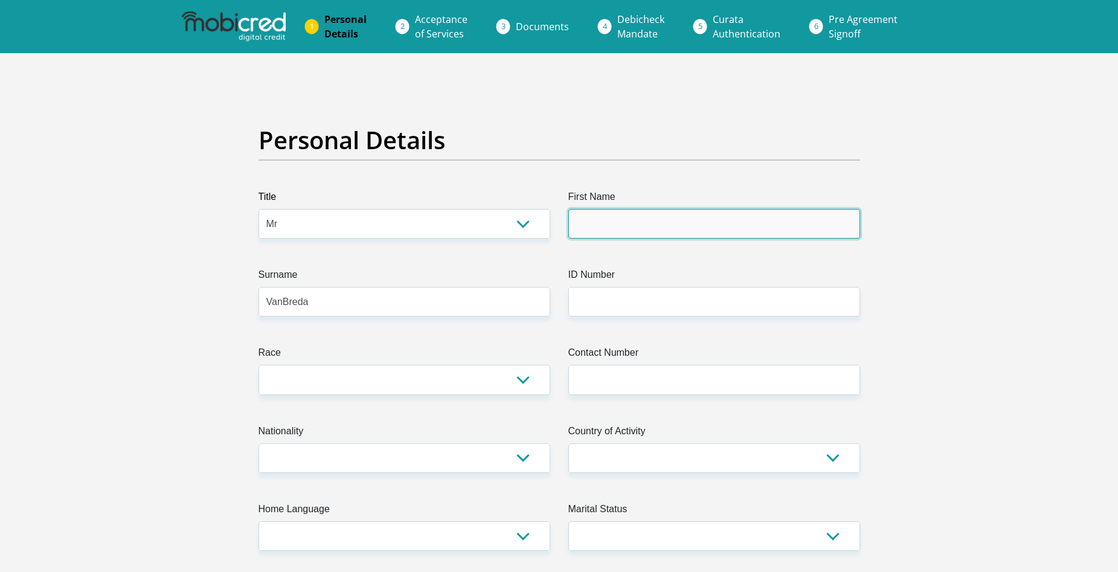
type input "[PERSON_NAME]"
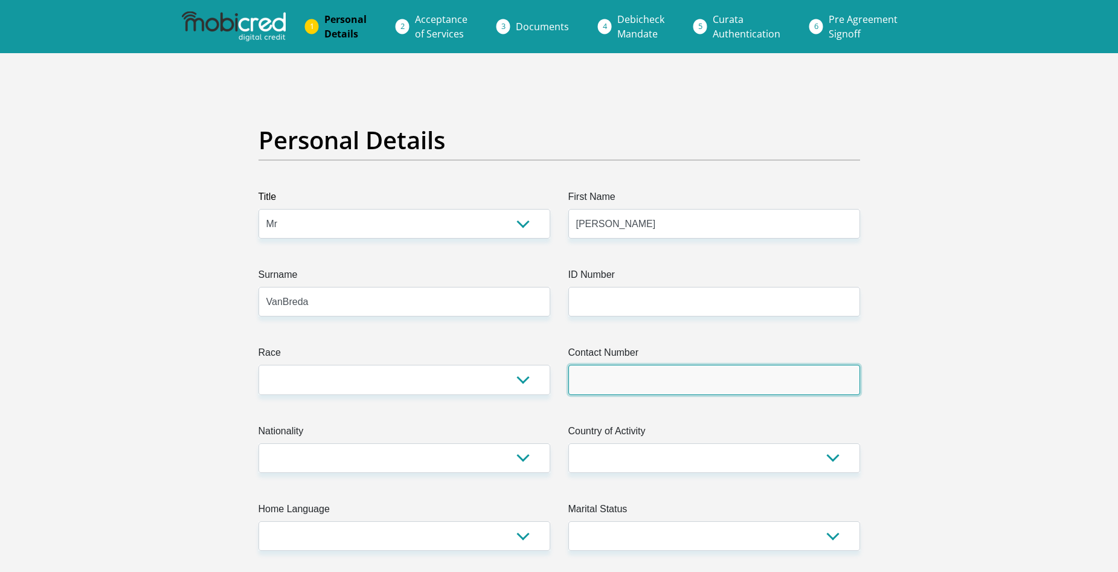
type input "0649607599"
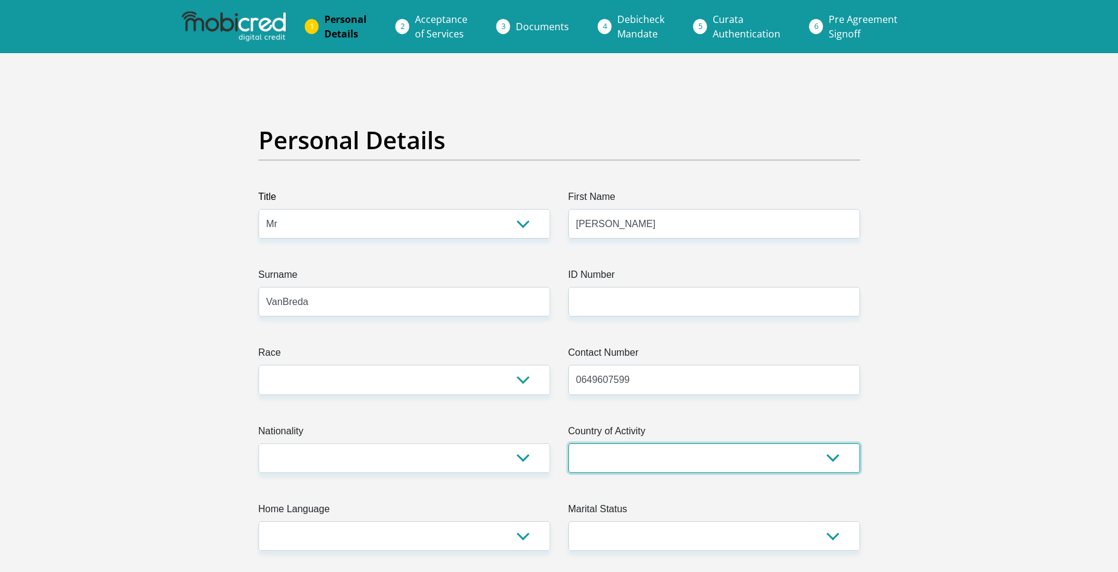
select select "ZAF"
type input "[GEOGRAPHIC_DATA]"
type input "7798"
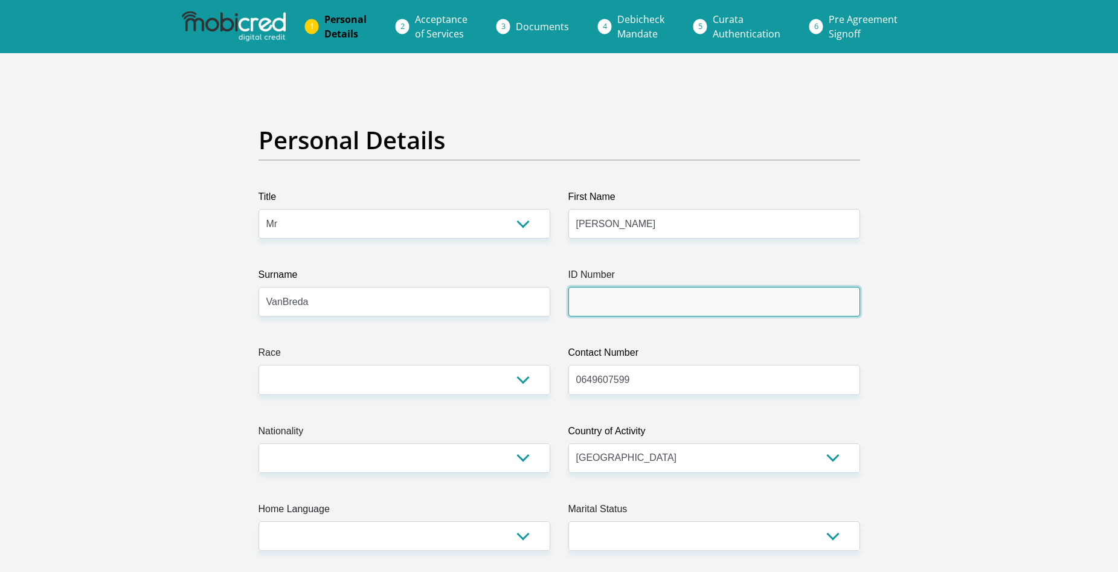
click at [614, 296] on input "ID Number" at bounding box center [714, 302] width 292 height 30
type input "[CREDIT_CARD_NUMBER]"
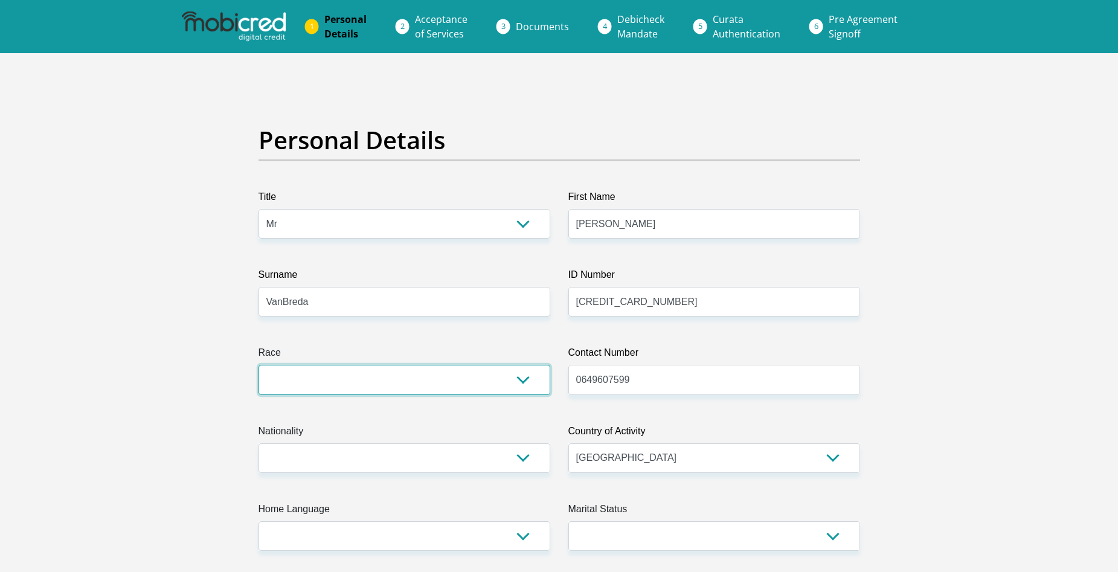
click at [518, 382] on select "Black Coloured Indian White Other" at bounding box center [404, 380] width 292 height 30
select select "2"
click at [258, 365] on select "Black Coloured Indian White Other" at bounding box center [404, 380] width 292 height 30
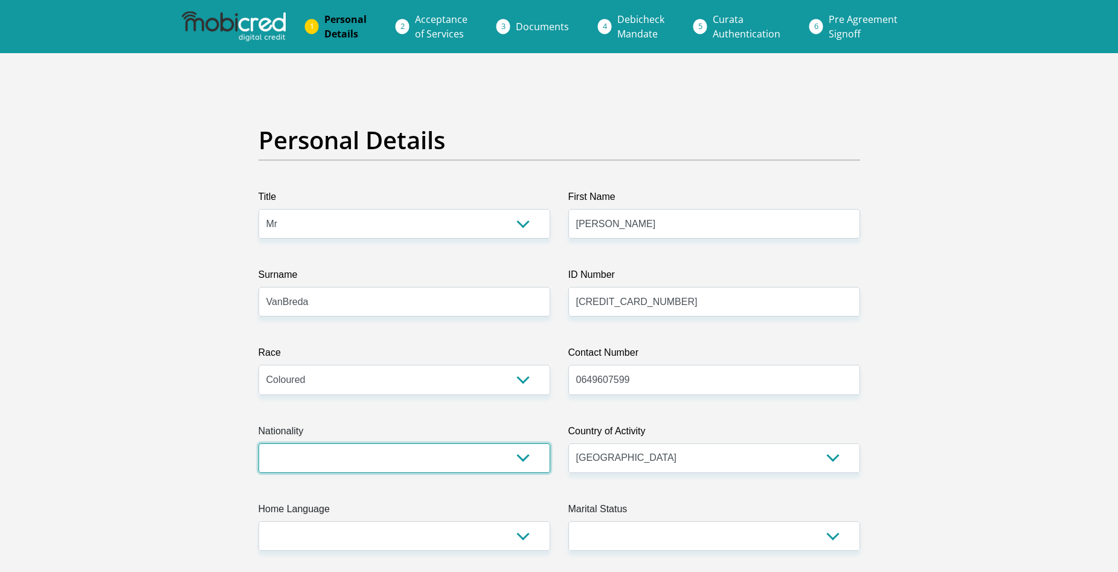
click at [521, 456] on select "[GEOGRAPHIC_DATA] [GEOGRAPHIC_DATA] [GEOGRAPHIC_DATA] [GEOGRAPHIC_DATA] [GEOGRA…" at bounding box center [404, 458] width 292 height 30
select select "ZAF"
click at [258, 443] on select "[GEOGRAPHIC_DATA] [GEOGRAPHIC_DATA] [GEOGRAPHIC_DATA] [GEOGRAPHIC_DATA] [GEOGRA…" at bounding box center [404, 458] width 292 height 30
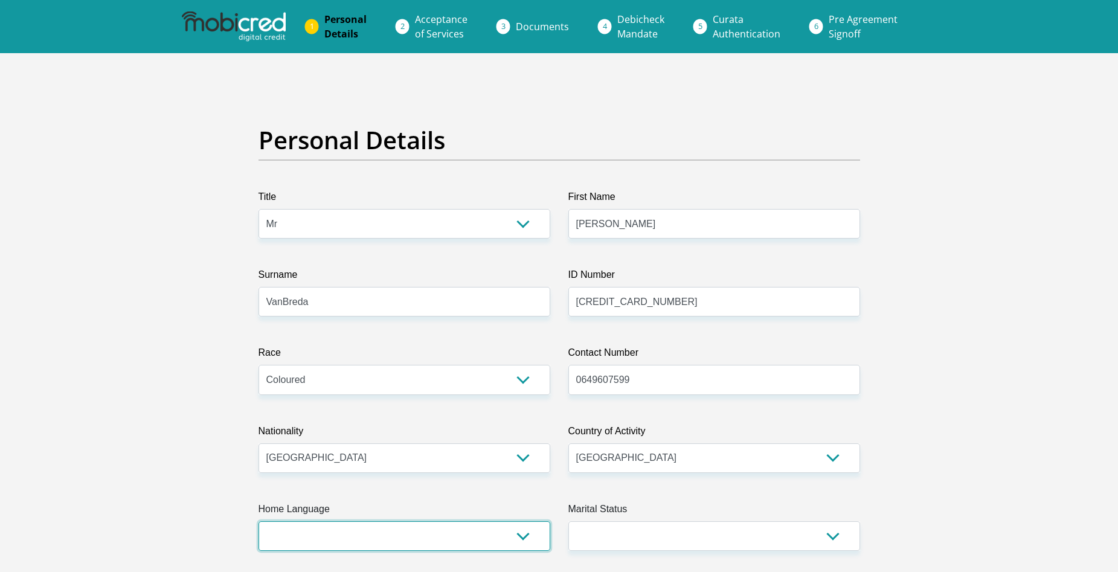
click at [519, 542] on select "Afrikaans English Sepedi South Ndebele Southern Sotho Swati Tsonga Tswana Venda…" at bounding box center [404, 536] width 292 height 30
select select "eng"
click at [258, 521] on select "Afrikaans English Sepedi South Ndebele Southern Sotho Swati Tsonga Tswana Venda…" at bounding box center [404, 536] width 292 height 30
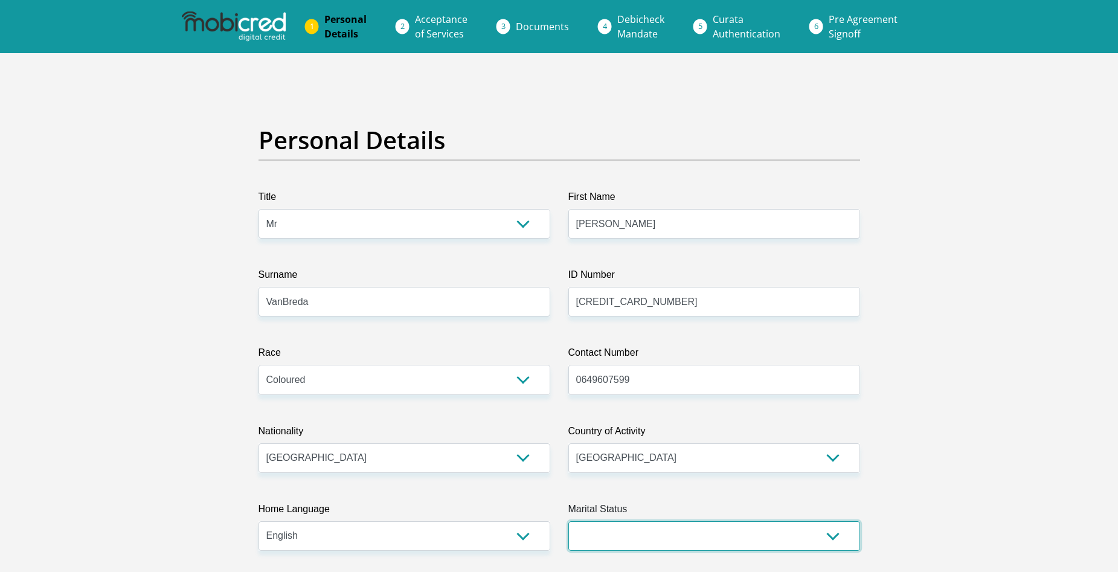
click at [832, 536] on select "Married ANC Single Divorced Widowed Married COP or Customary Law" at bounding box center [714, 536] width 292 height 30
select select "1"
click at [568, 521] on select "Married ANC Single Divorced Widowed Married COP or Customary Law" at bounding box center [714, 536] width 292 height 30
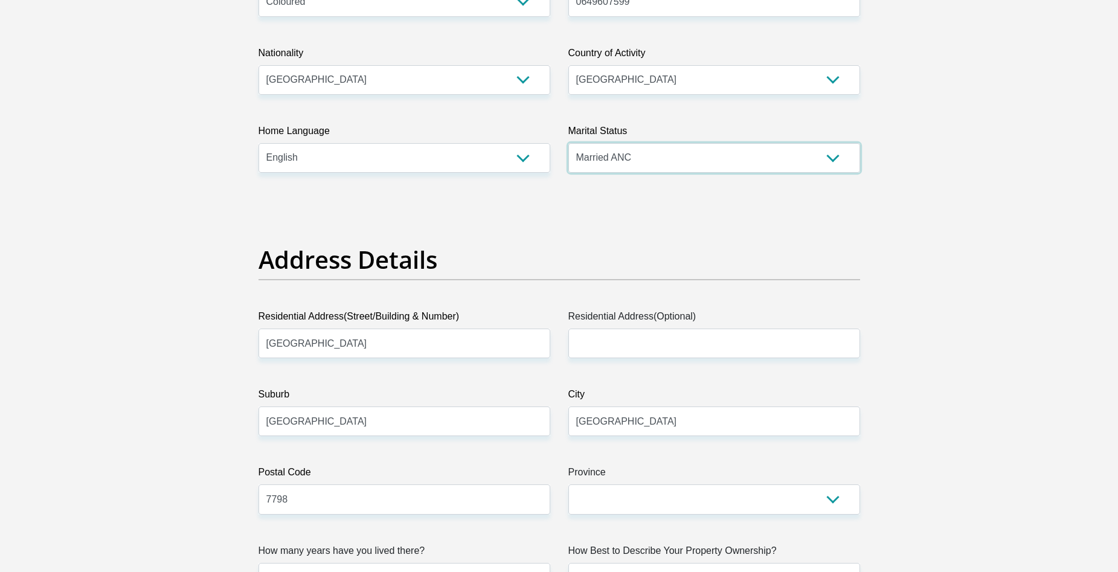
scroll to position [483, 0]
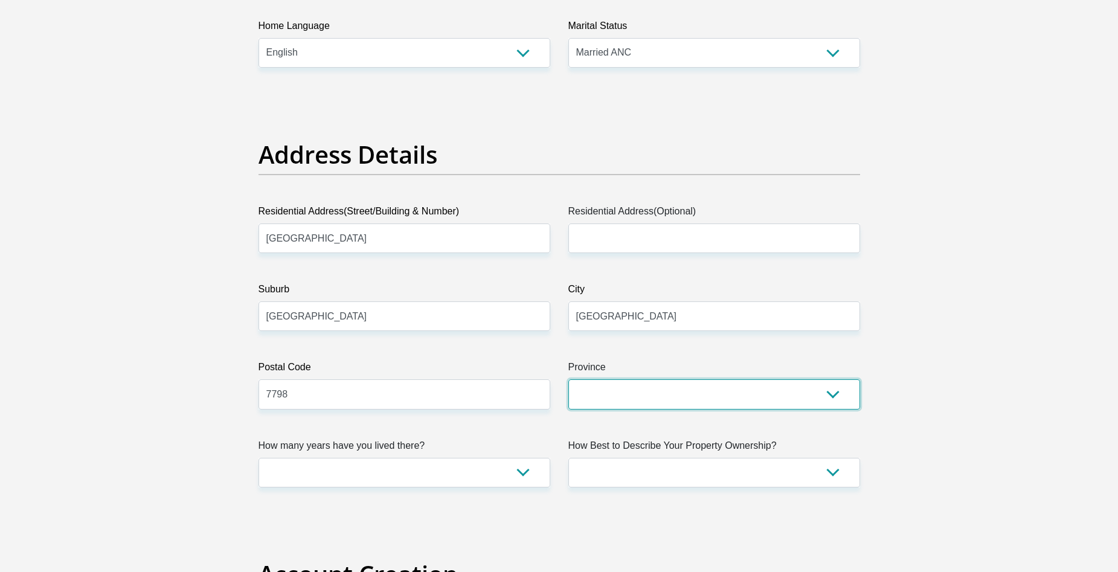
click at [832, 395] on select "Eastern Cape Free State [GEOGRAPHIC_DATA] [GEOGRAPHIC_DATA][DATE] [GEOGRAPHIC_D…" at bounding box center [714, 394] width 292 height 30
select select "Western Cape"
click at [568, 379] on select "Eastern Cape Free State [GEOGRAPHIC_DATA] [GEOGRAPHIC_DATA][DATE] [GEOGRAPHIC_D…" at bounding box center [714, 394] width 292 height 30
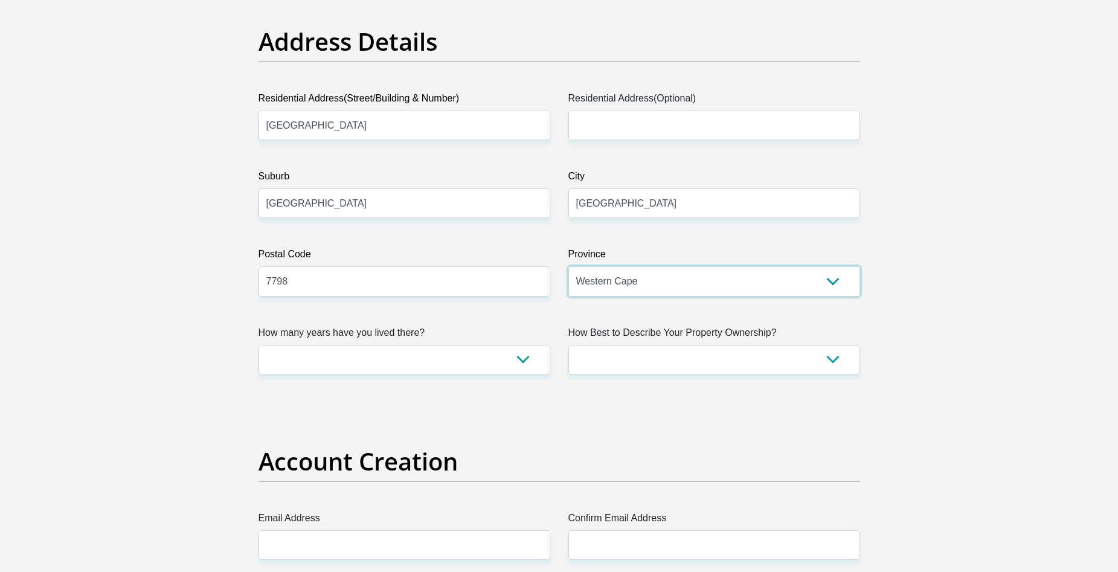
scroll to position [604, 0]
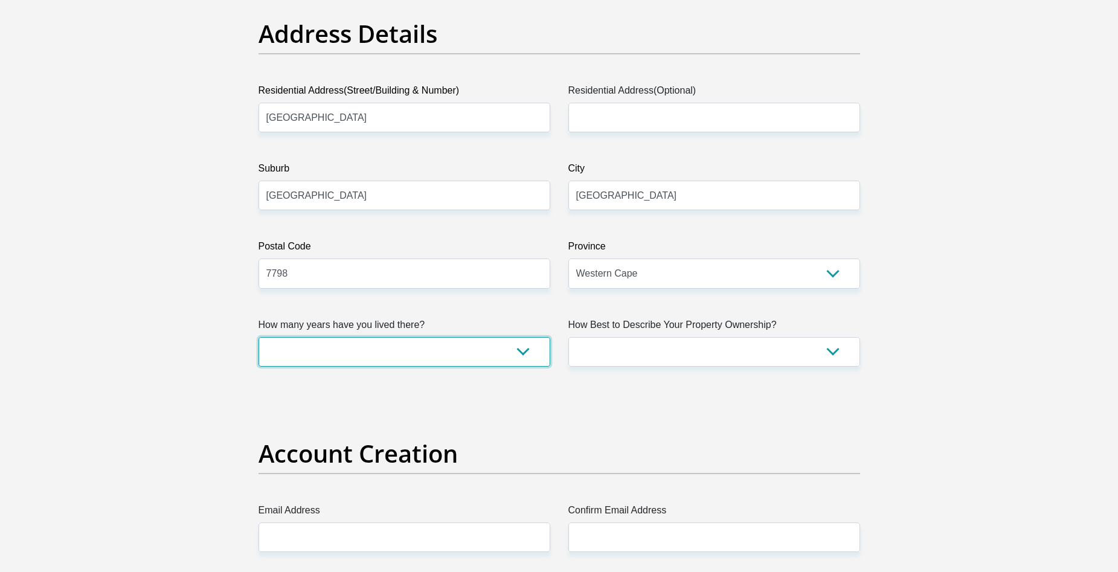
click at [528, 353] on select "less than 1 year 1-3 years 3-5 years 5+ years" at bounding box center [404, 352] width 292 height 30
select select "5"
click at [258, 337] on select "less than 1 year 1-3 years 3-5 years 5+ years" at bounding box center [404, 352] width 292 height 30
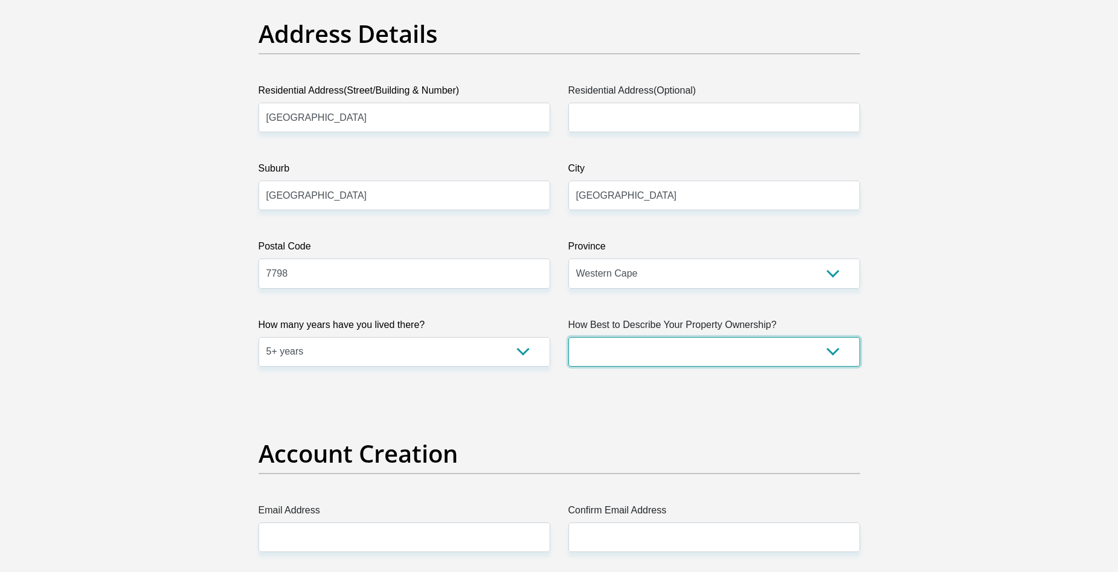
click at [838, 357] on select "Owned Rented Family Owned Company Dwelling" at bounding box center [714, 352] width 292 height 30
select select "Owned"
click at [568, 337] on select "Owned Rented Family Owned Company Dwelling" at bounding box center [714, 352] width 292 height 30
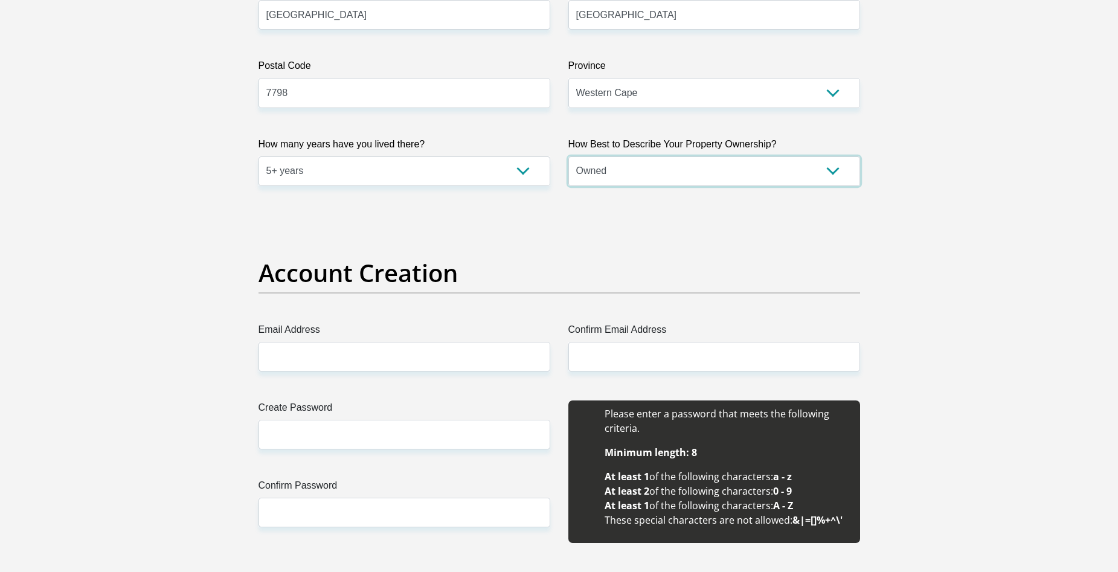
scroll to position [785, 0]
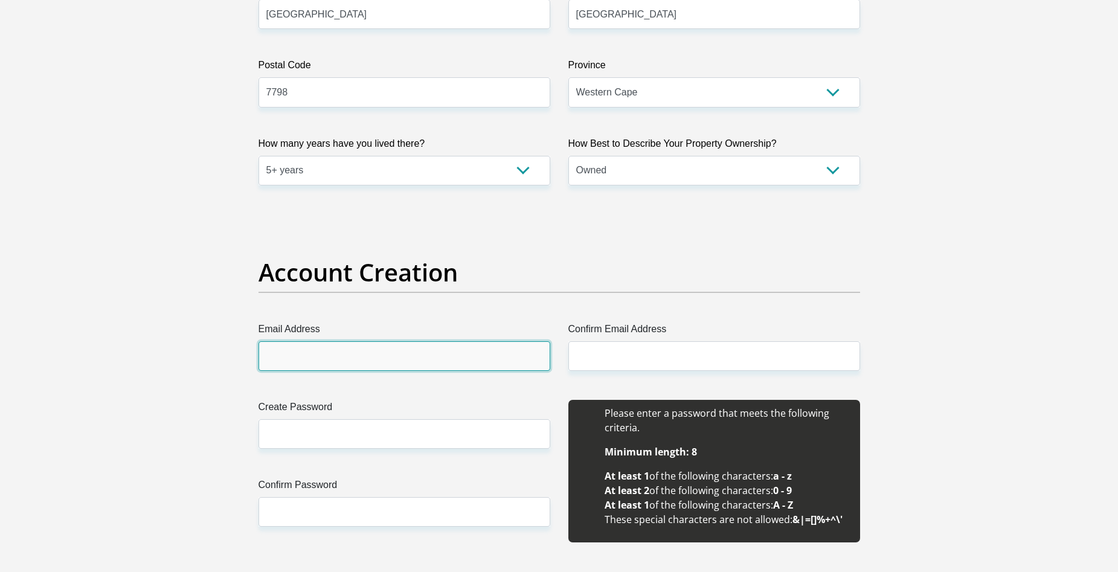
click at [403, 359] on input "Email Address" at bounding box center [404, 356] width 292 height 30
type input "[EMAIL_ADDRESS][DOMAIN_NAME]"
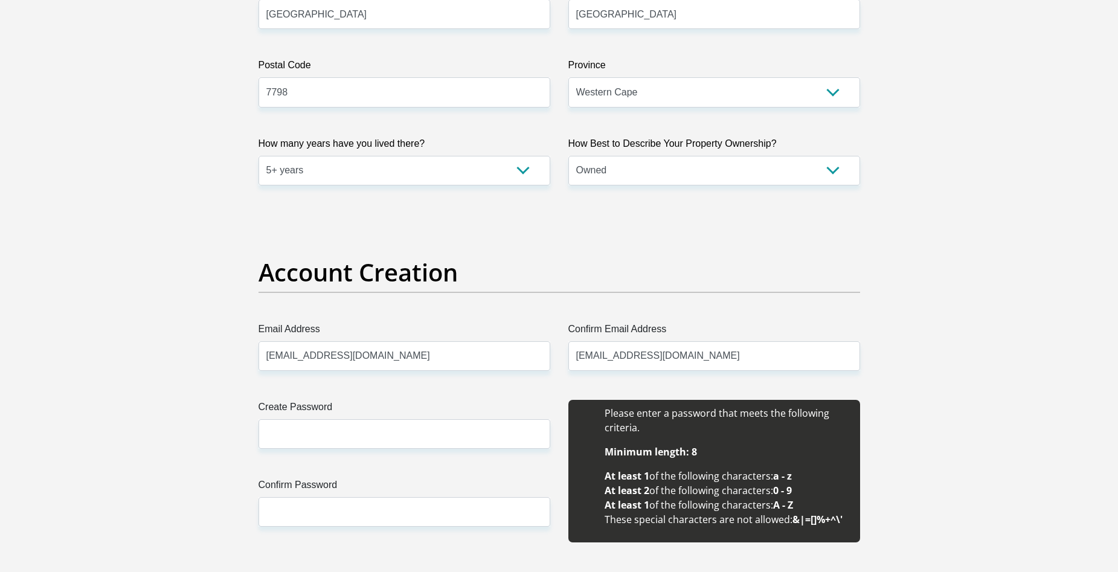
type input "[PERSON_NAME]"
type input "0649607599"
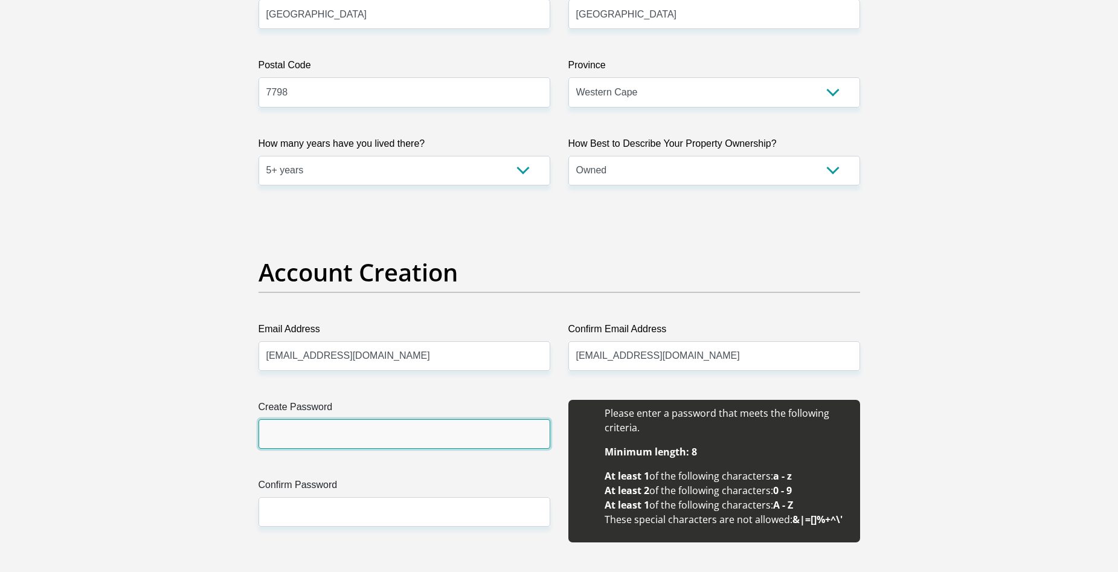
click at [385, 432] on input "Create Password" at bounding box center [404, 434] width 292 height 30
type input "Qwerty@Pass2025"
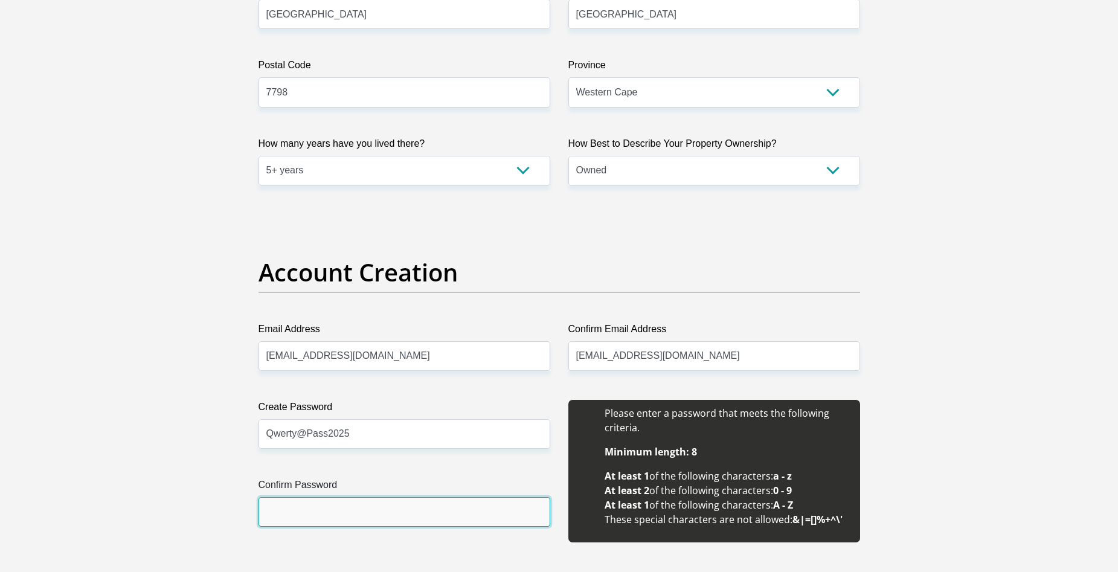
click at [325, 513] on input "Confirm Password" at bounding box center [404, 512] width 292 height 30
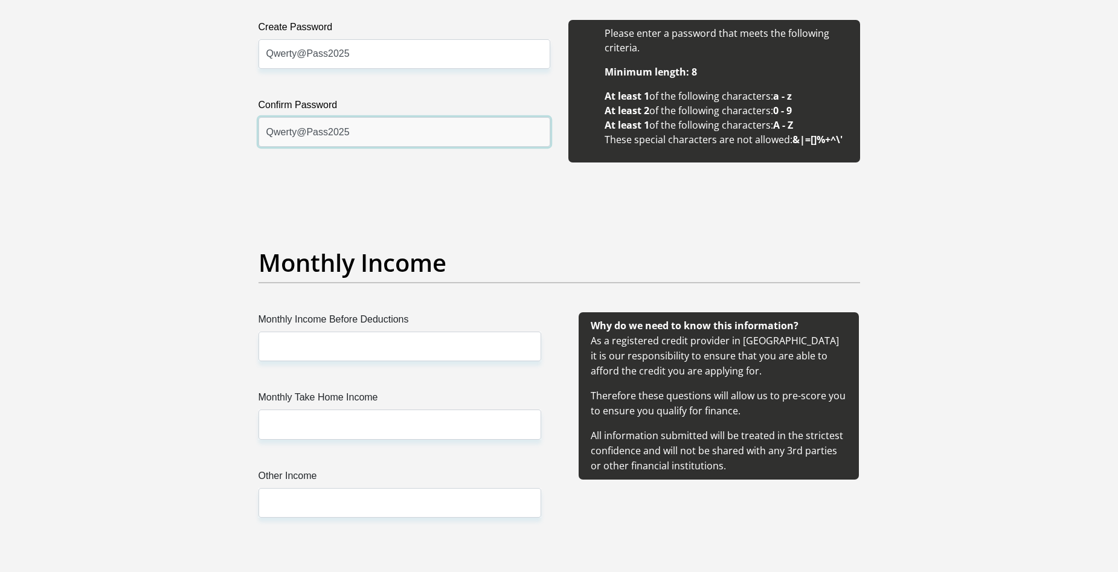
scroll to position [1208, 0]
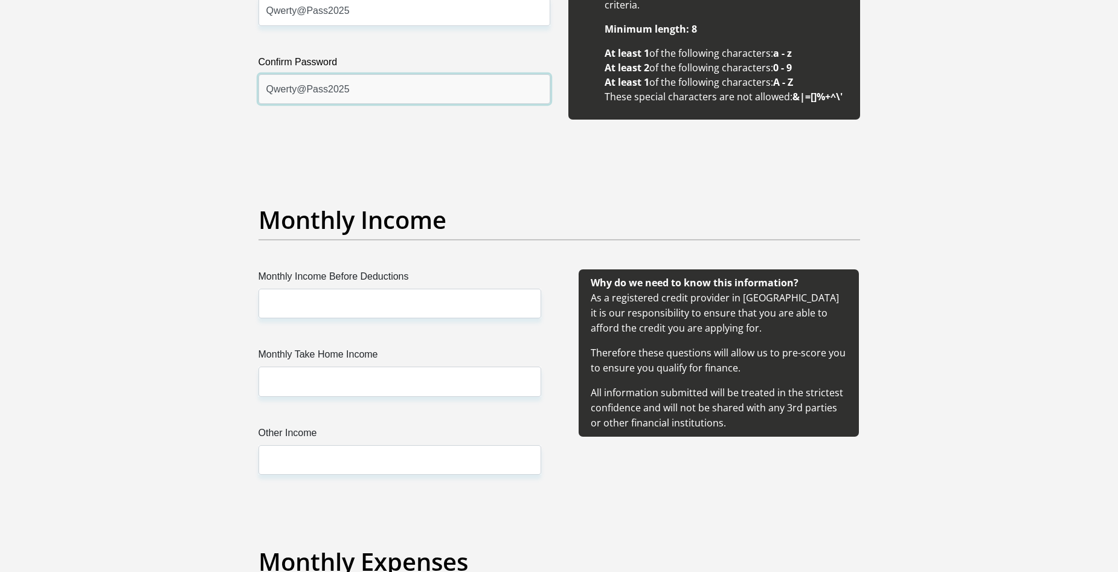
type input "Qwerty@Pass2025"
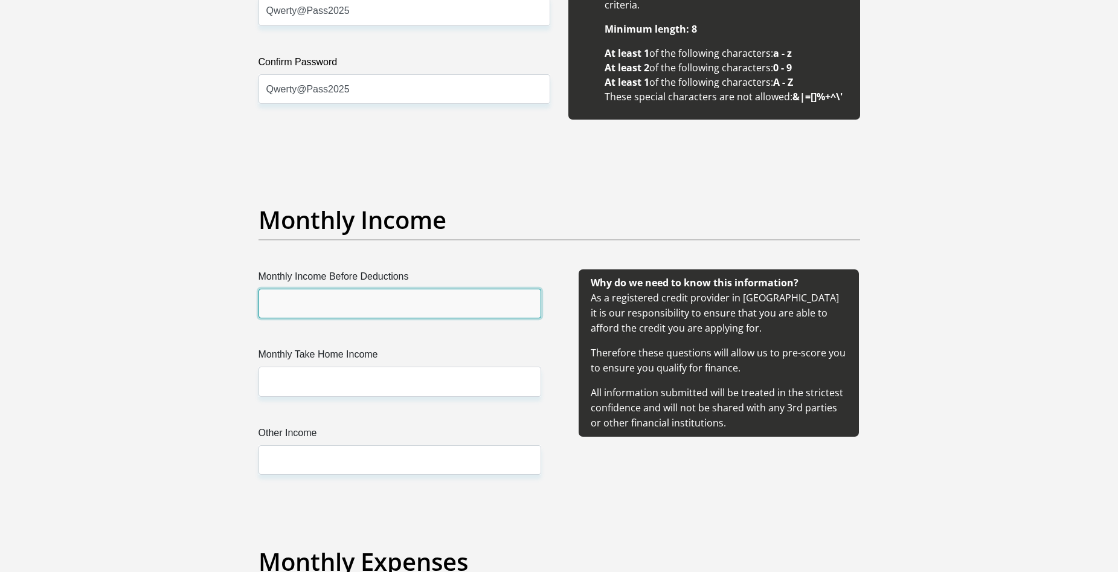
click at [323, 298] on input "Monthly Income Before Deductions" at bounding box center [399, 304] width 283 height 30
type input "6500"
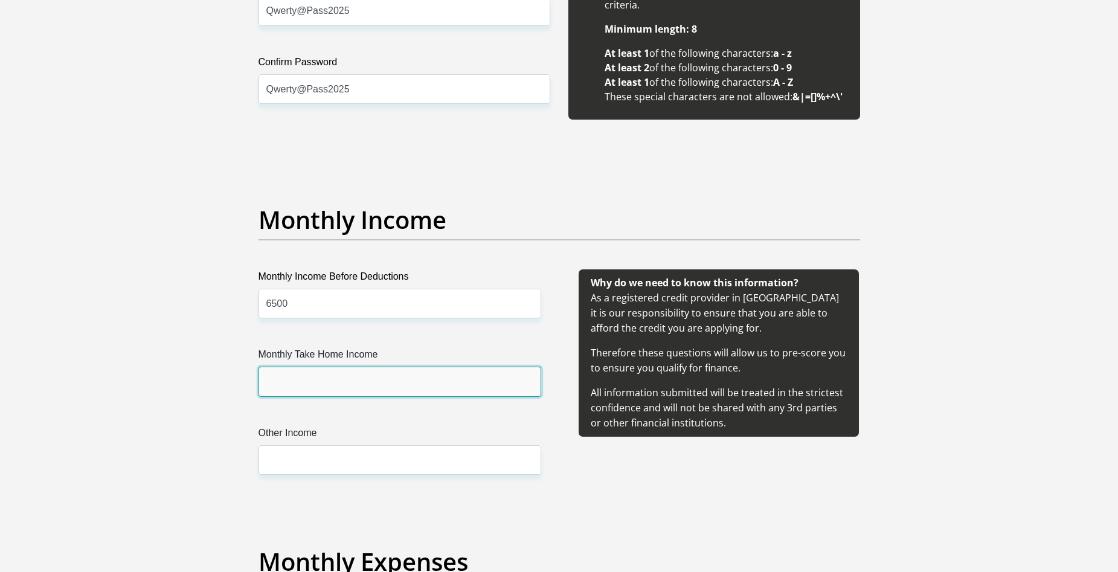
click at [332, 381] on input "Monthly Take Home Income" at bounding box center [399, 382] width 283 height 30
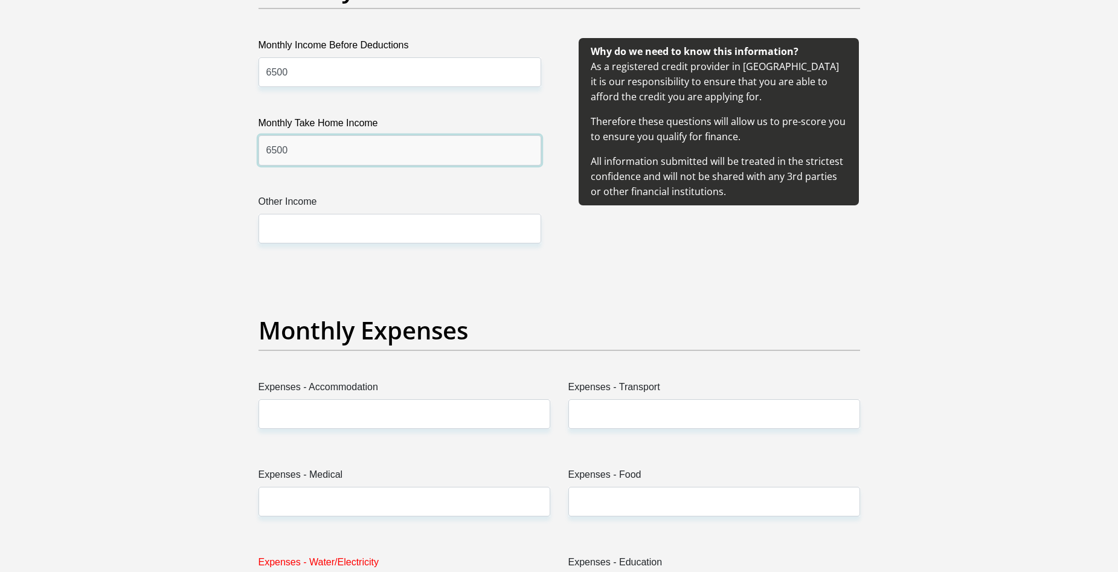
scroll to position [1449, 0]
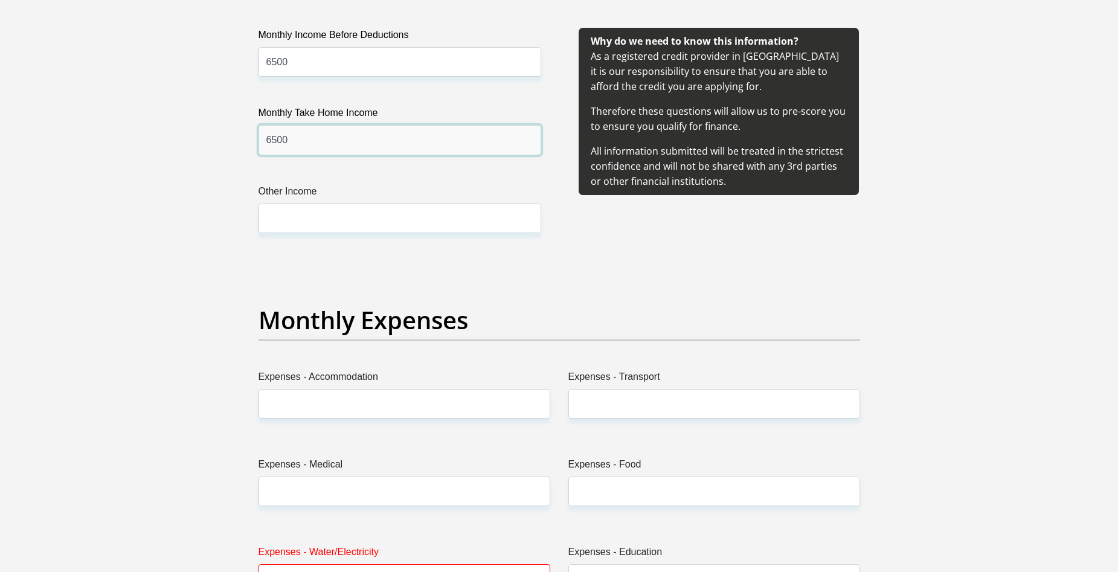
type input "6500"
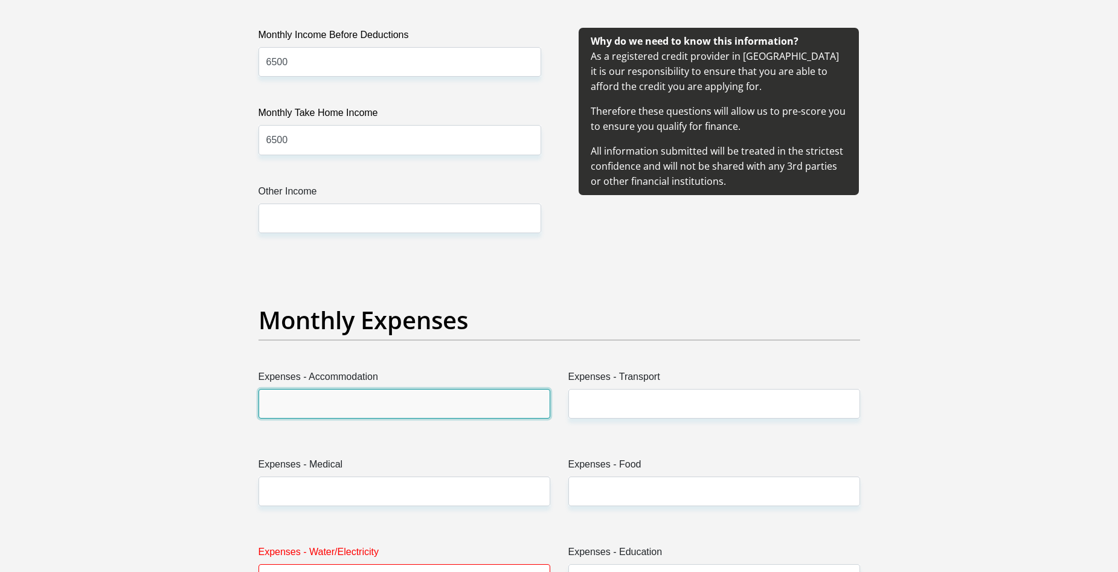
click at [362, 407] on input "Expenses - Accommodation" at bounding box center [404, 404] width 292 height 30
type input "0"
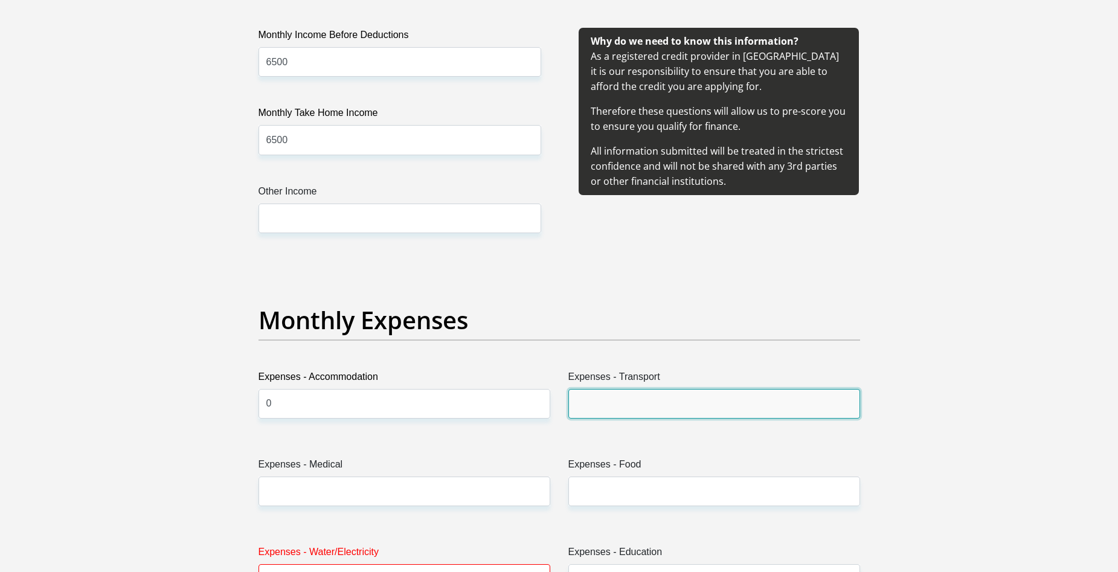
click at [610, 401] on input "Expenses - Transport" at bounding box center [714, 404] width 292 height 30
type input "0"
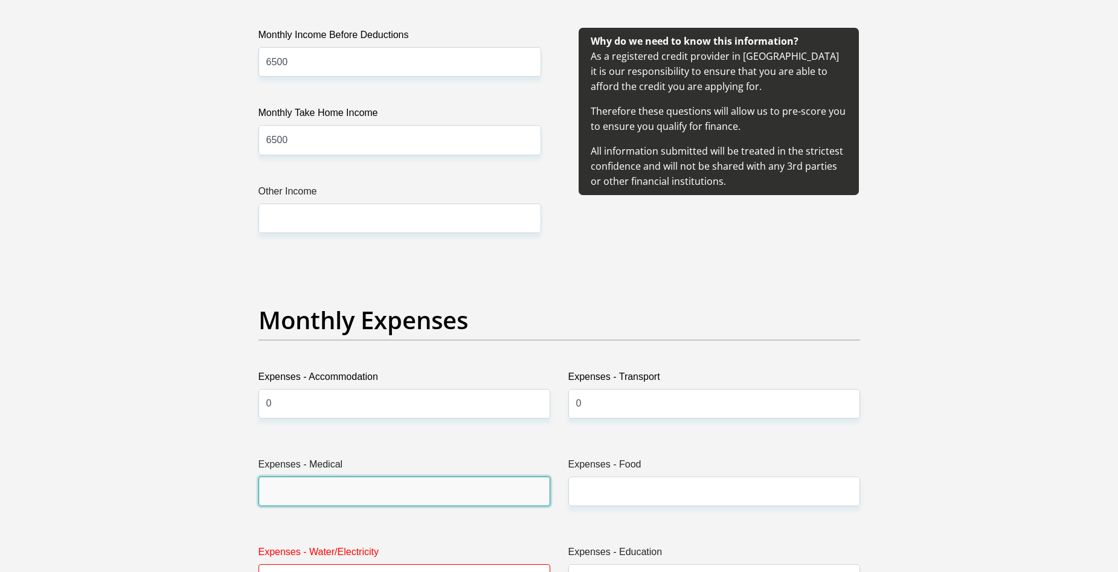
click at [360, 497] on input "Expenses - Medical" at bounding box center [404, 491] width 292 height 30
type input "0"
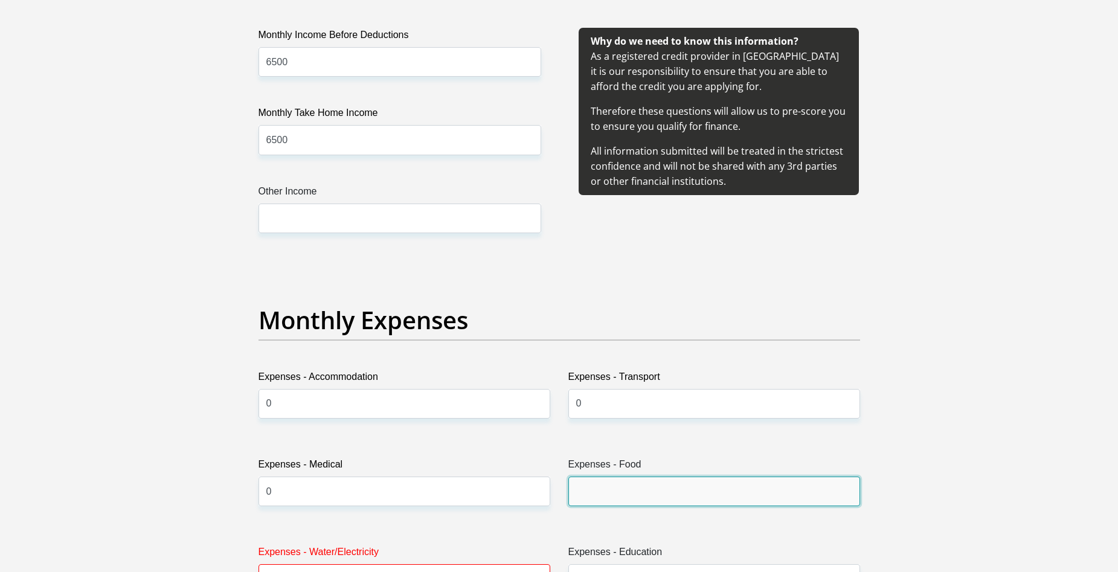
click at [632, 489] on input "Expenses - Food" at bounding box center [714, 491] width 292 height 30
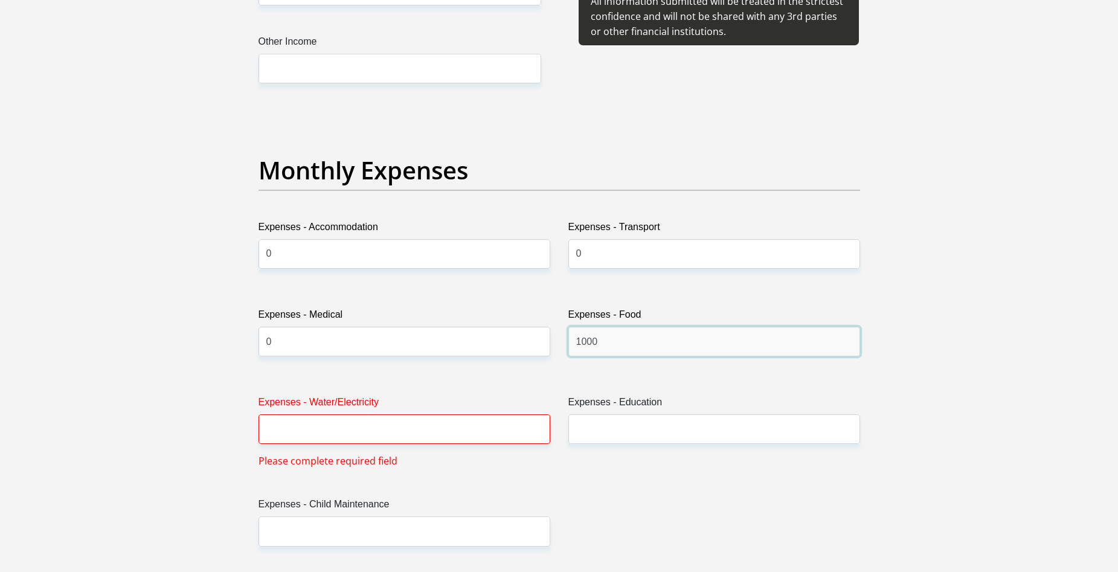
scroll to position [1630, 0]
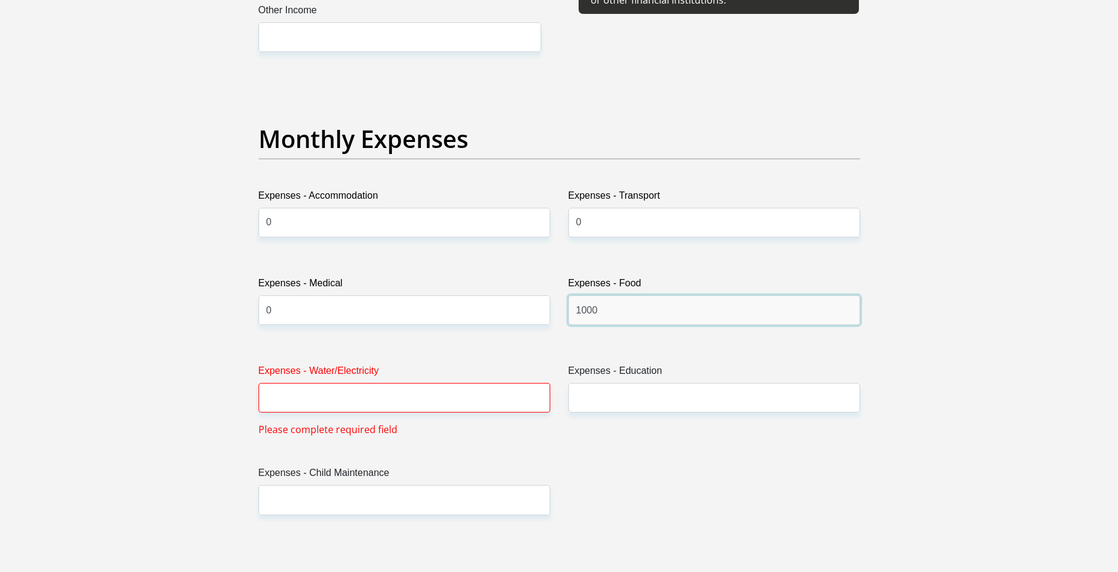
type input "1000"
click at [415, 401] on input "Expenses - Water/Electricity" at bounding box center [404, 398] width 292 height 30
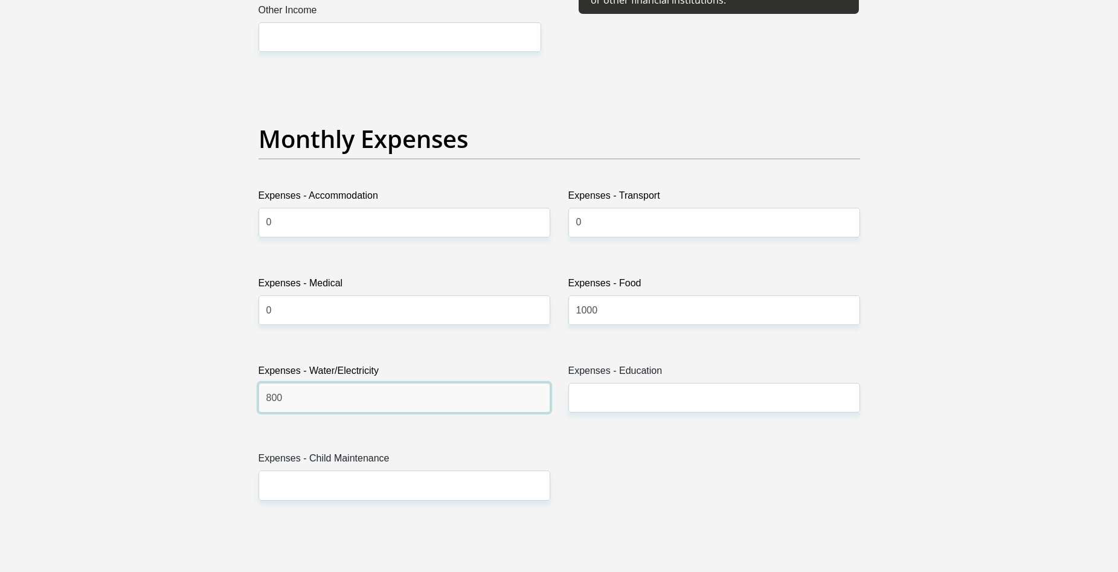
type input "800"
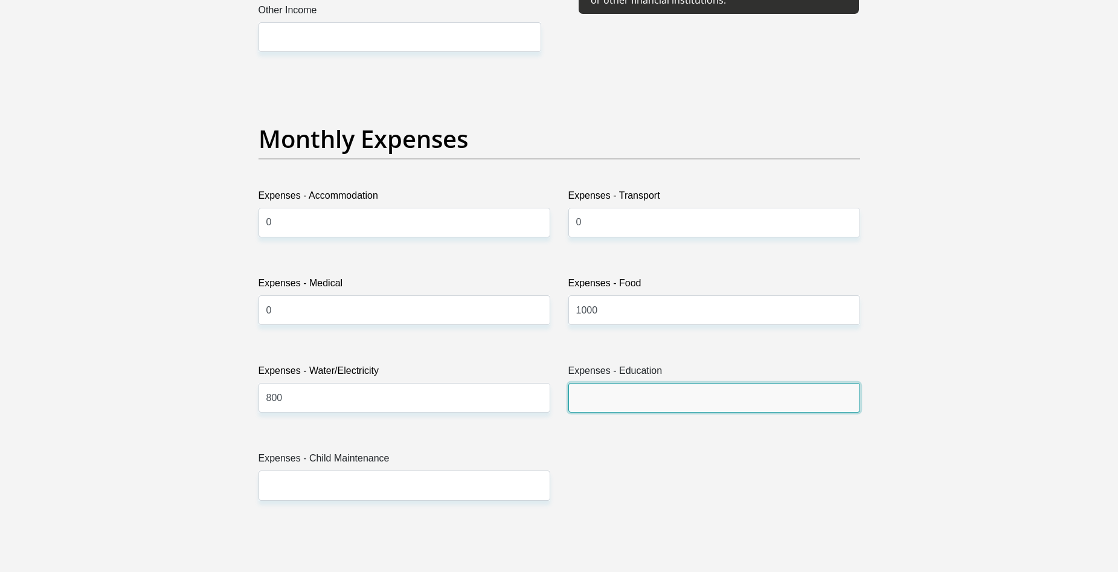
click at [635, 400] on input "Expenses - Education" at bounding box center [714, 398] width 292 height 30
type input "0"
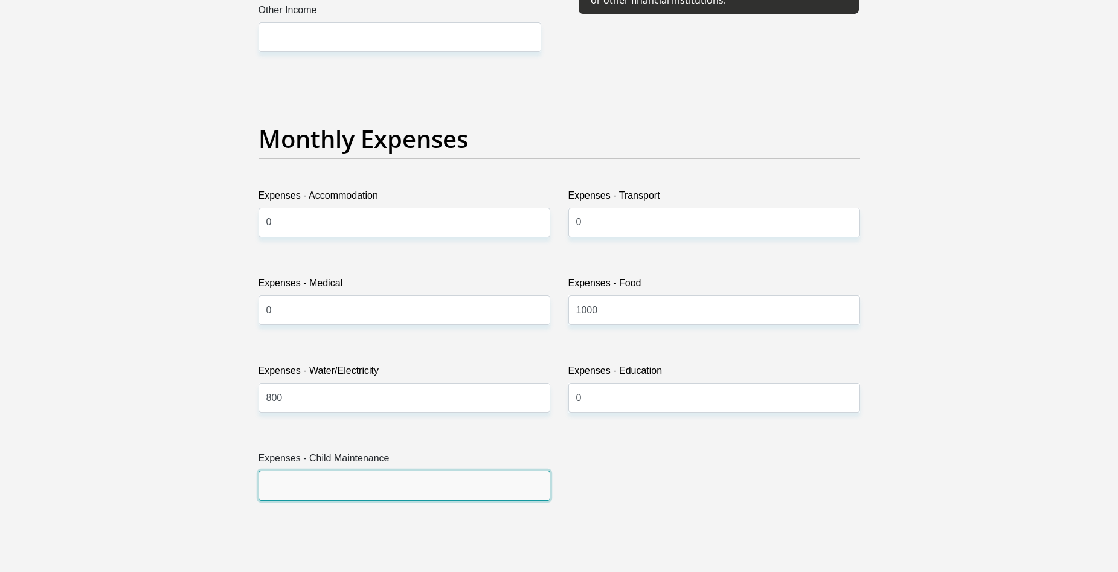
click at [408, 493] on input "Expenses - Child Maintenance" at bounding box center [404, 485] width 292 height 30
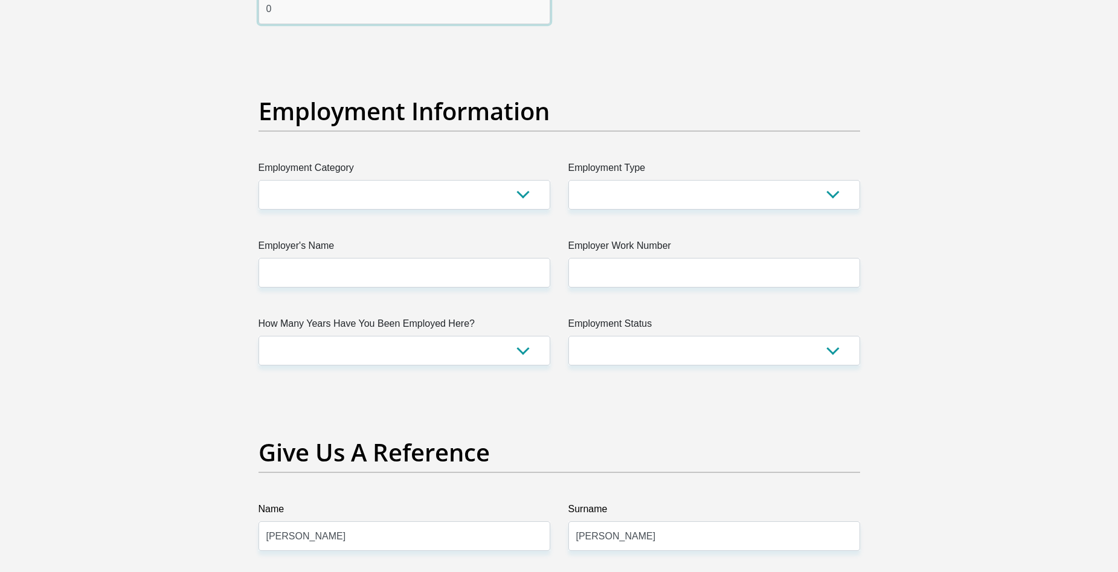
scroll to position [2114, 0]
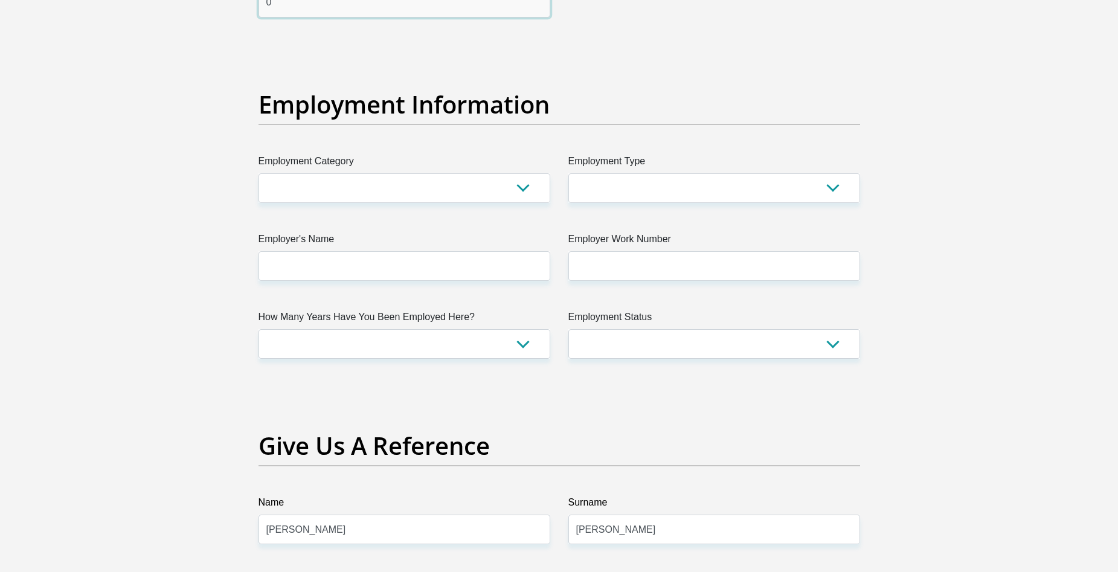
type input "0"
click at [833, 348] on select "Permanent/Full-time Part-time/Casual [DEMOGRAPHIC_DATA] Worker Self-Employed Ho…" at bounding box center [714, 344] width 292 height 30
select select "6"
click at [568, 329] on select "Permanent/Full-time Part-time/Casual [DEMOGRAPHIC_DATA] Worker Self-Employed Ho…" at bounding box center [714, 344] width 292 height 30
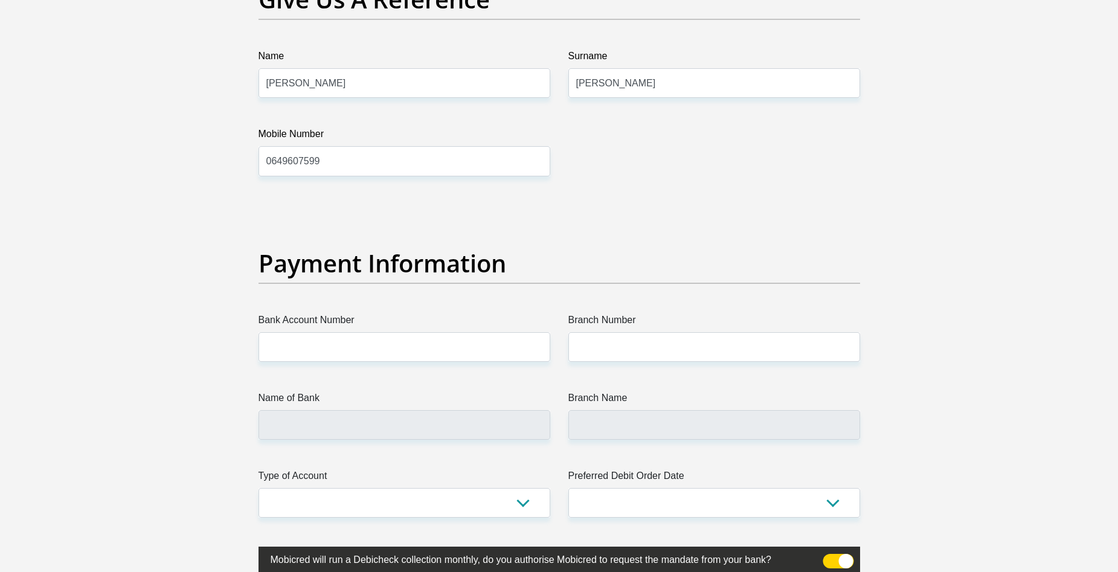
scroll to position [2597, 0]
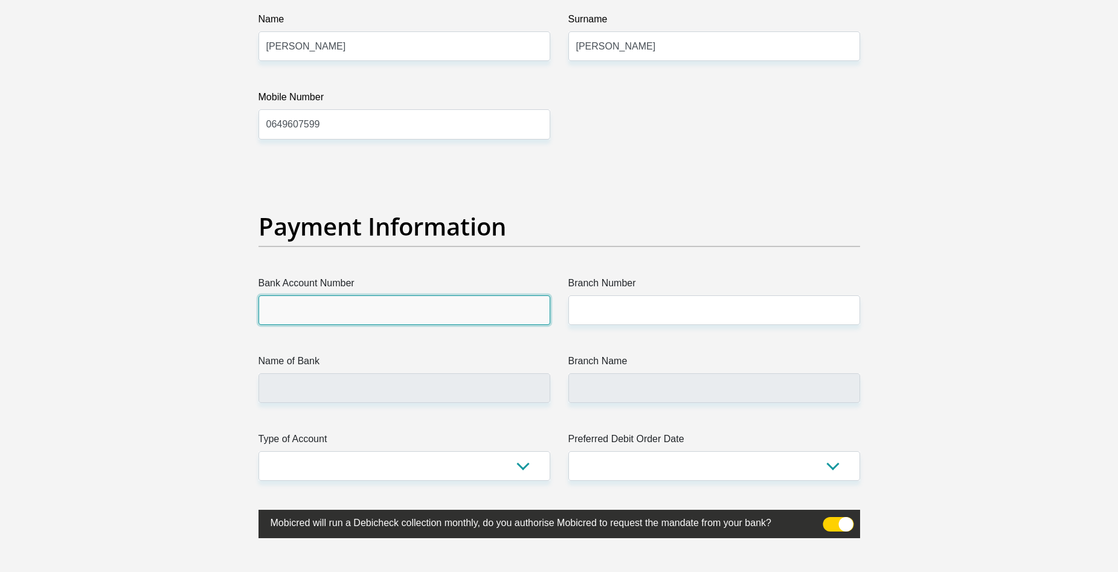
click at [344, 312] on input "Bank Account Number" at bounding box center [404, 310] width 292 height 30
type input "2728 5779"
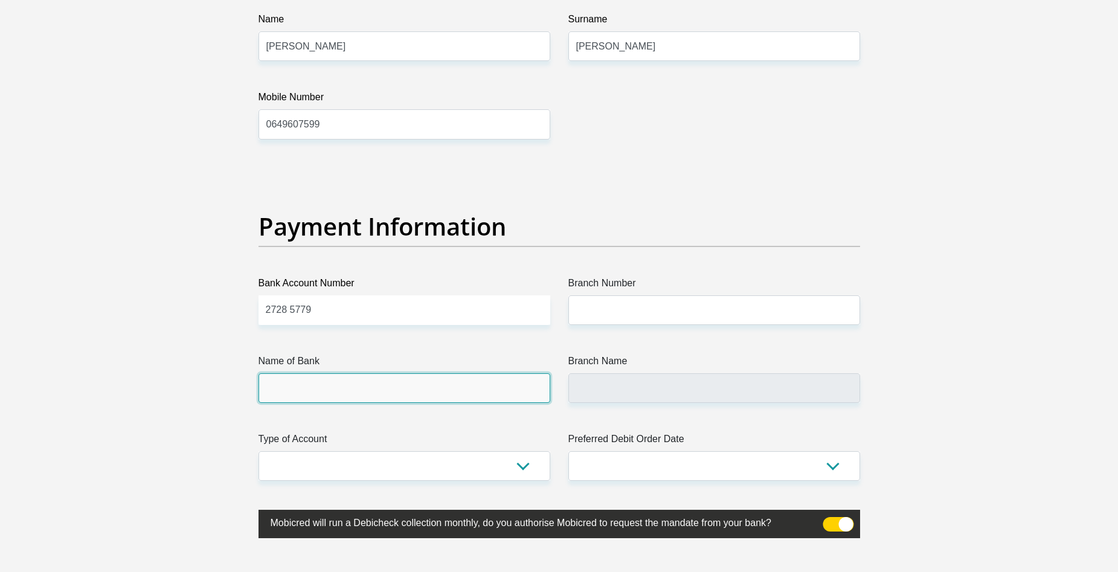
click at [393, 392] on input "Name of Bank" at bounding box center [404, 388] width 292 height 30
click at [320, 381] on input "Name of Bank" at bounding box center [404, 388] width 292 height 30
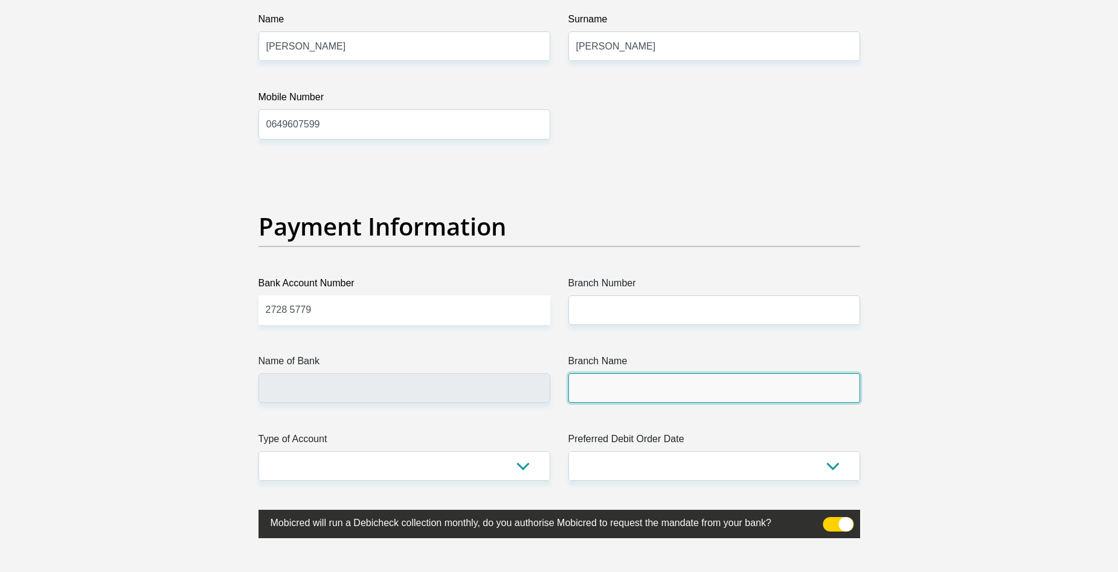
click at [643, 388] on input "Branch Name" at bounding box center [714, 388] width 292 height 30
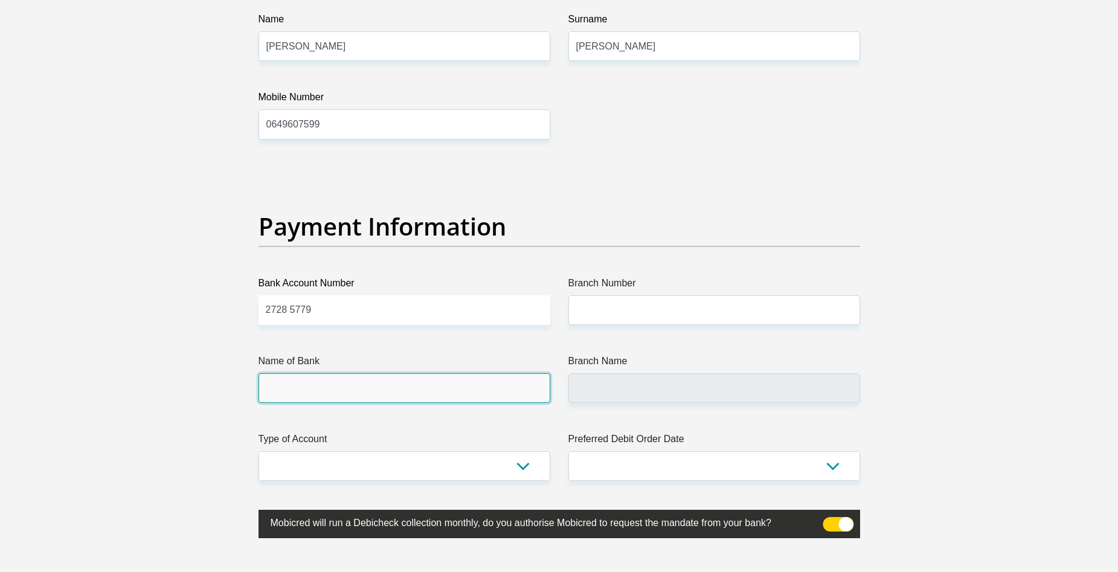
click at [391, 388] on input "Name of Bank" at bounding box center [404, 388] width 292 height 30
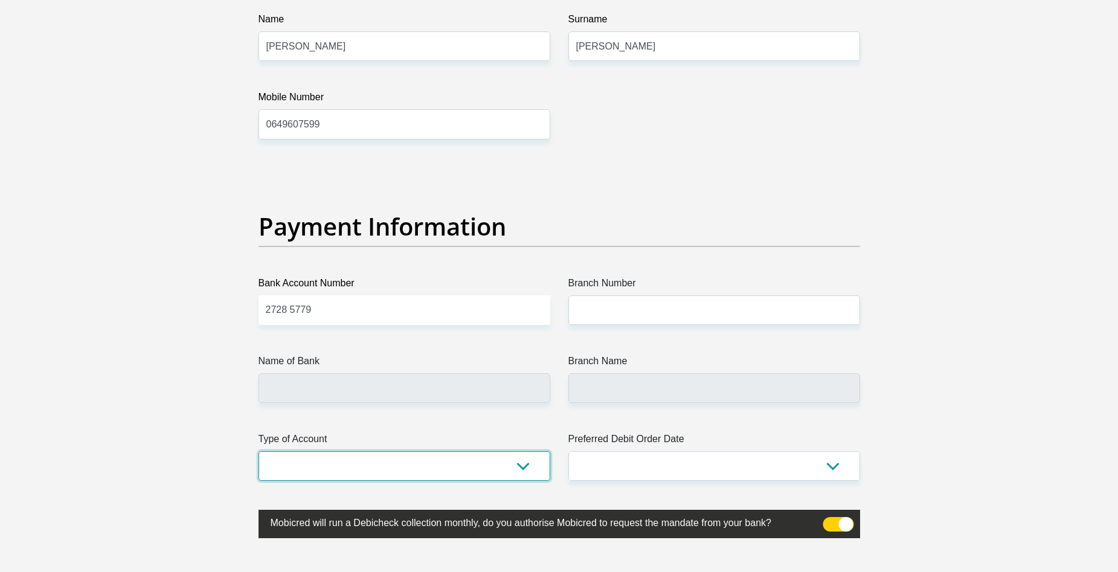
click at [520, 469] on select "Cheque Savings" at bounding box center [404, 466] width 292 height 30
select select "SAV"
click at [258, 451] on select "Cheque Savings" at bounding box center [404, 466] width 292 height 30
click at [833, 469] on select "1st 2nd 3rd 4th 5th 7th 18th 19th 20th 21st 22nd 23rd 24th 25th 26th 27th 28th …" at bounding box center [714, 466] width 292 height 30
select select "5"
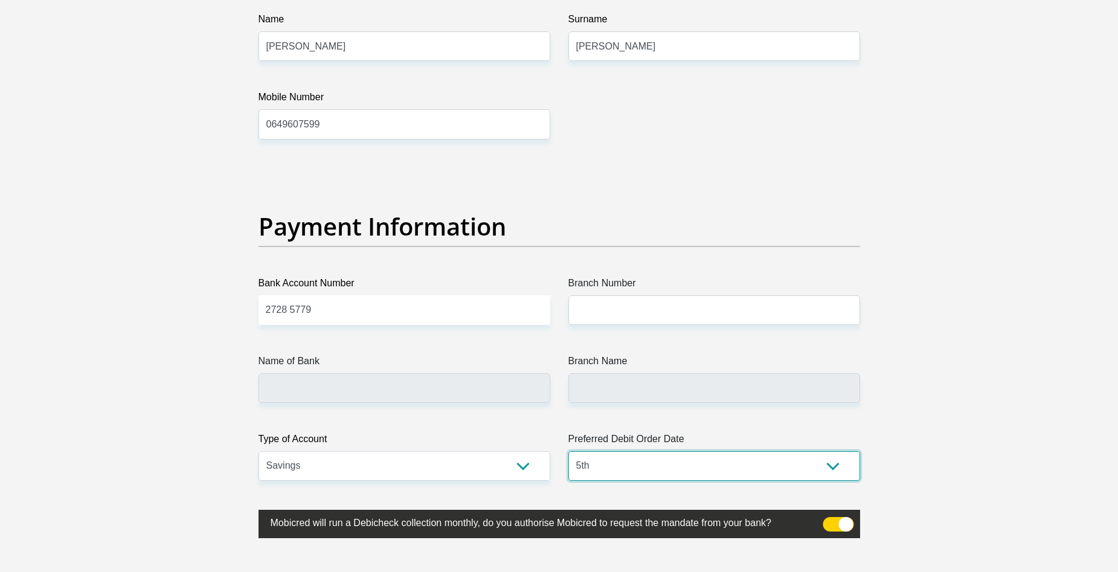
click at [568, 451] on select "1st 2nd 3rd 4th 5th 7th 18th 19th 20th 21st 22nd 23rd 24th 25th 26th 27th 28th …" at bounding box center [714, 466] width 292 height 30
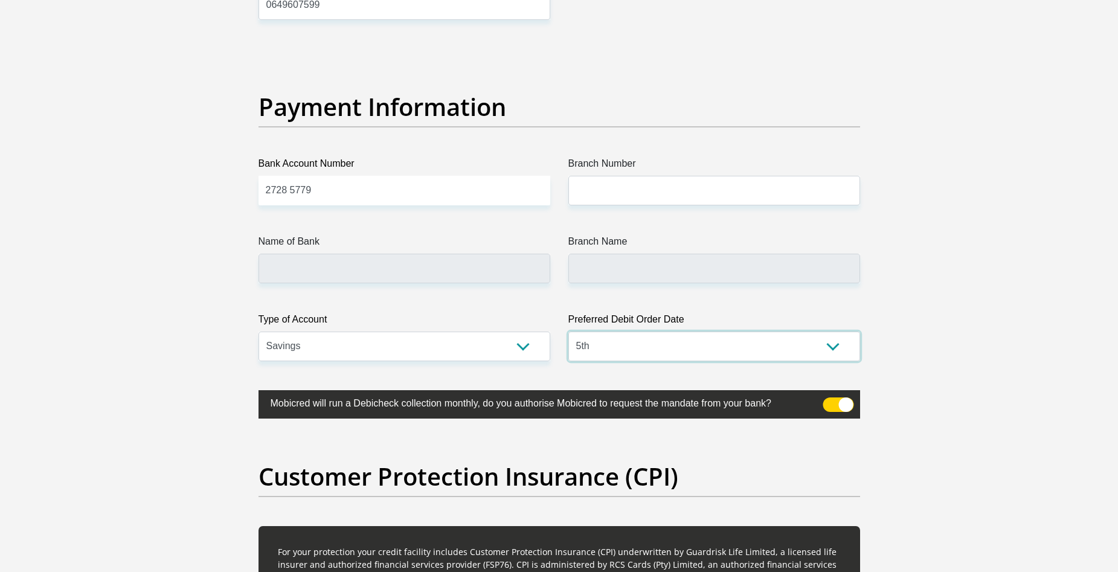
scroll to position [2717, 0]
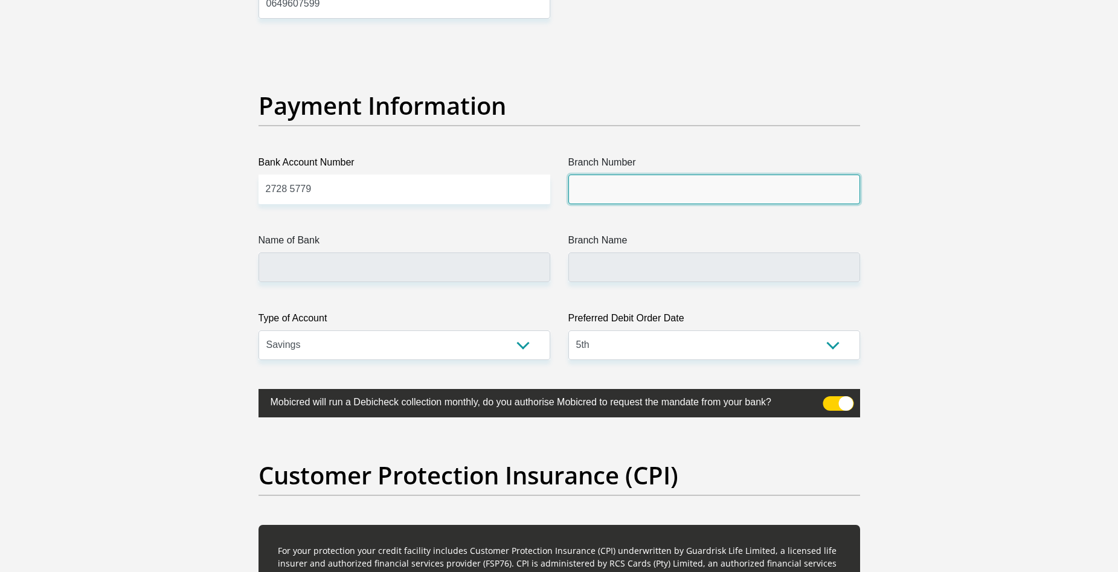
click at [594, 188] on input "Branch Number" at bounding box center [714, 190] width 292 height 30
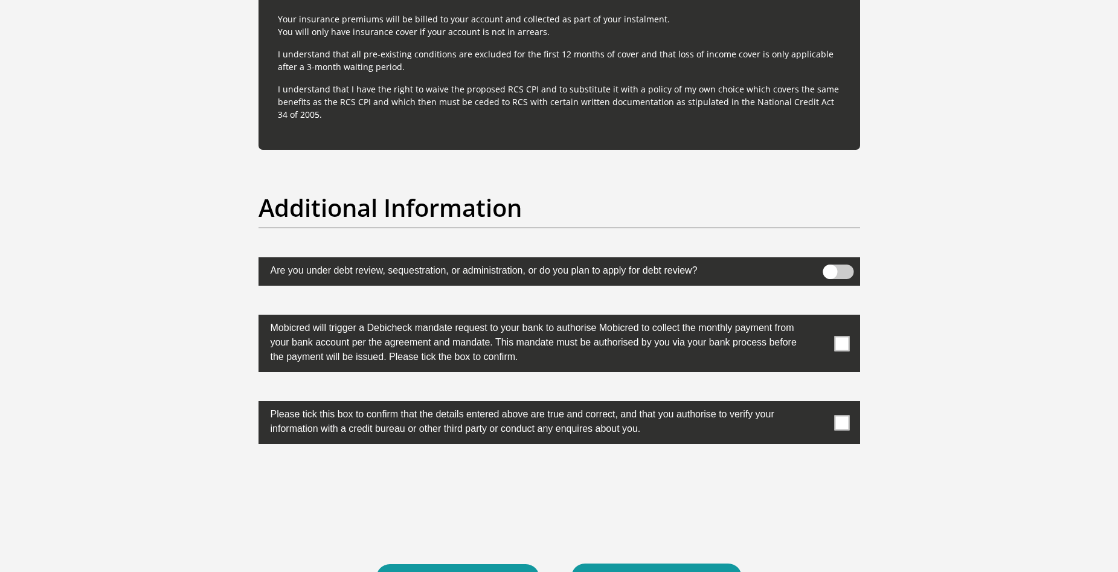
scroll to position [3684, 0]
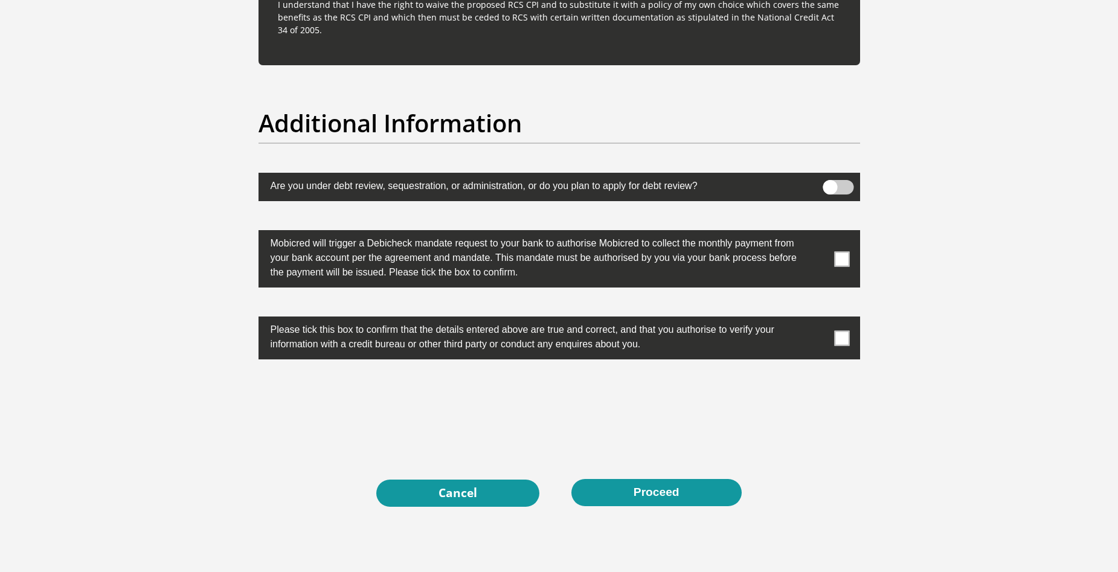
click at [841, 258] on span at bounding box center [841, 258] width 15 height 15
click at [818, 233] on input "checkbox" at bounding box center [818, 233] width 0 height 0
click at [844, 338] on span at bounding box center [841, 337] width 15 height 15
click at [818, 319] on input "checkbox" at bounding box center [818, 319] width 0 height 0
click at [658, 498] on button "Proceed" at bounding box center [656, 492] width 170 height 27
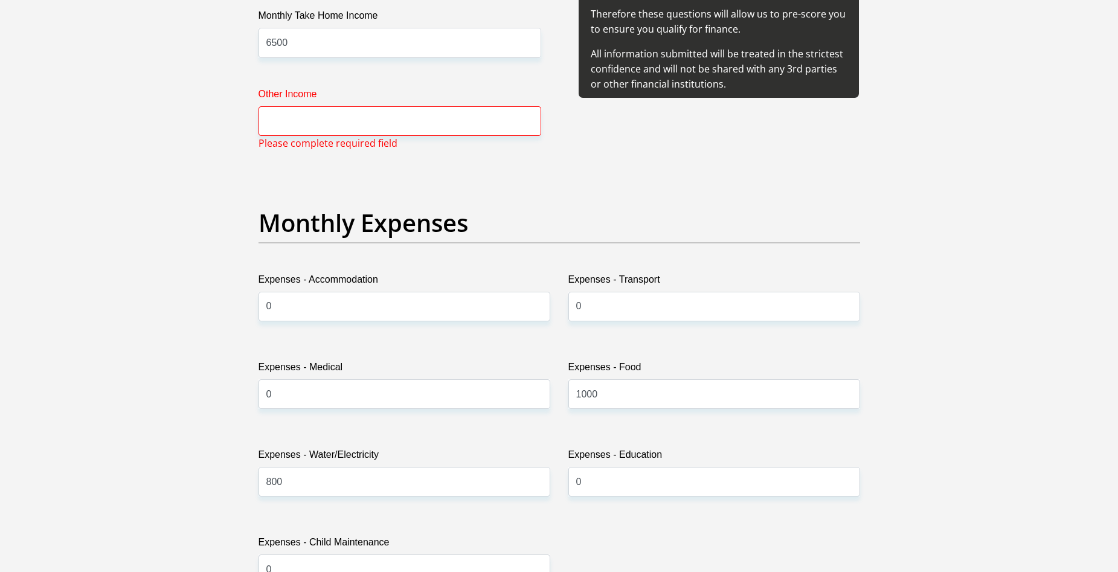
scroll to position [1501, 0]
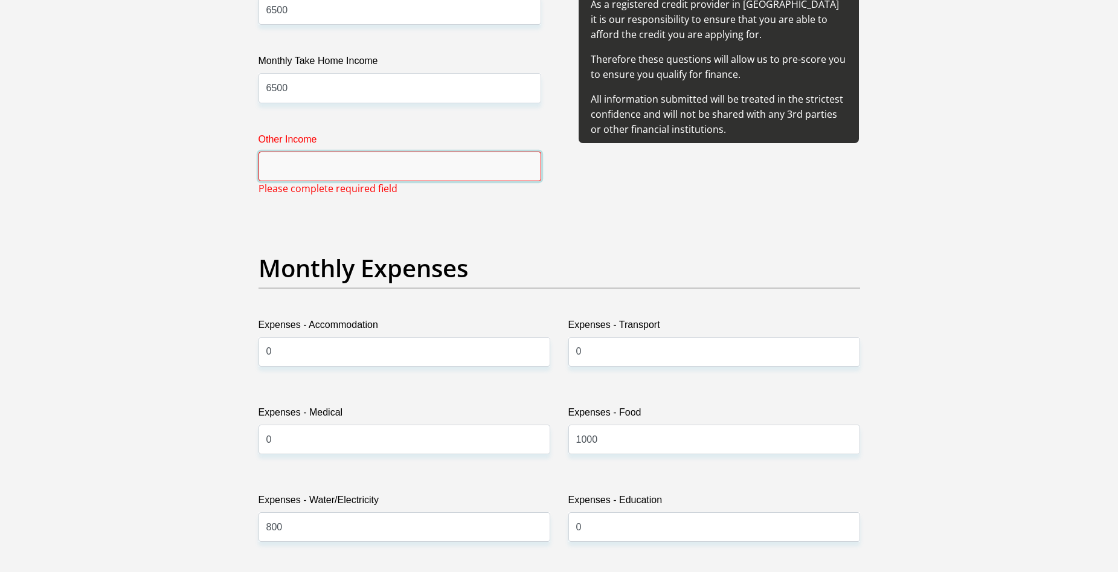
click at [307, 175] on input "Other Income" at bounding box center [399, 167] width 283 height 30
type input "0"
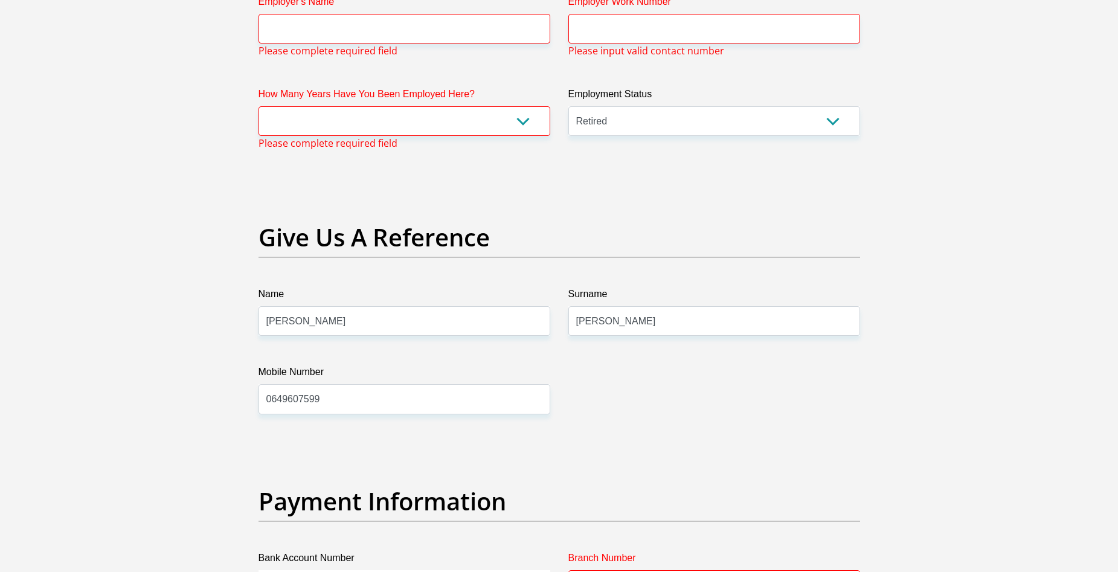
scroll to position [2165, 0]
